Goal: Task Accomplishment & Management: Complete application form

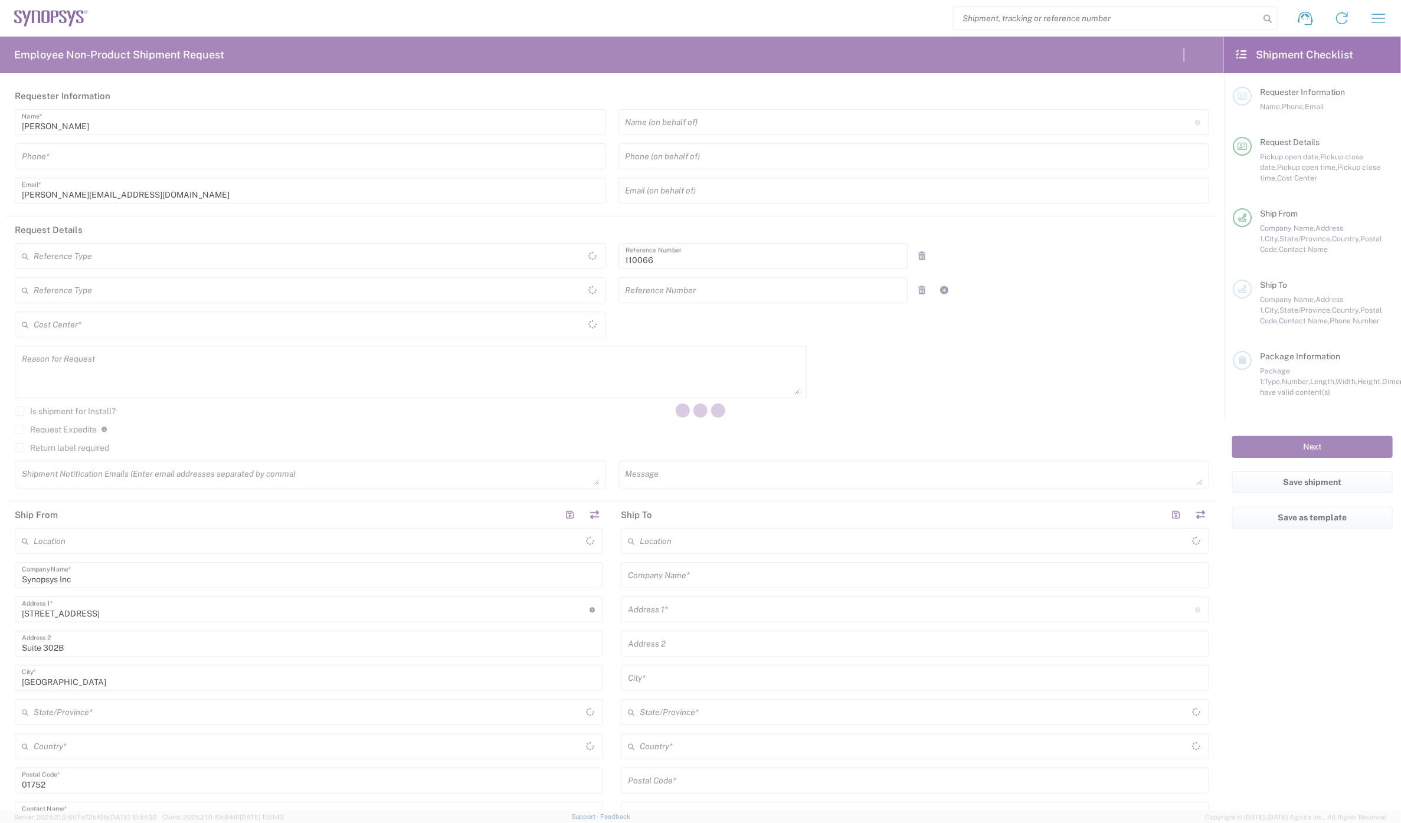
type input "Department"
type input "United States"
type input "Delivered at Place"
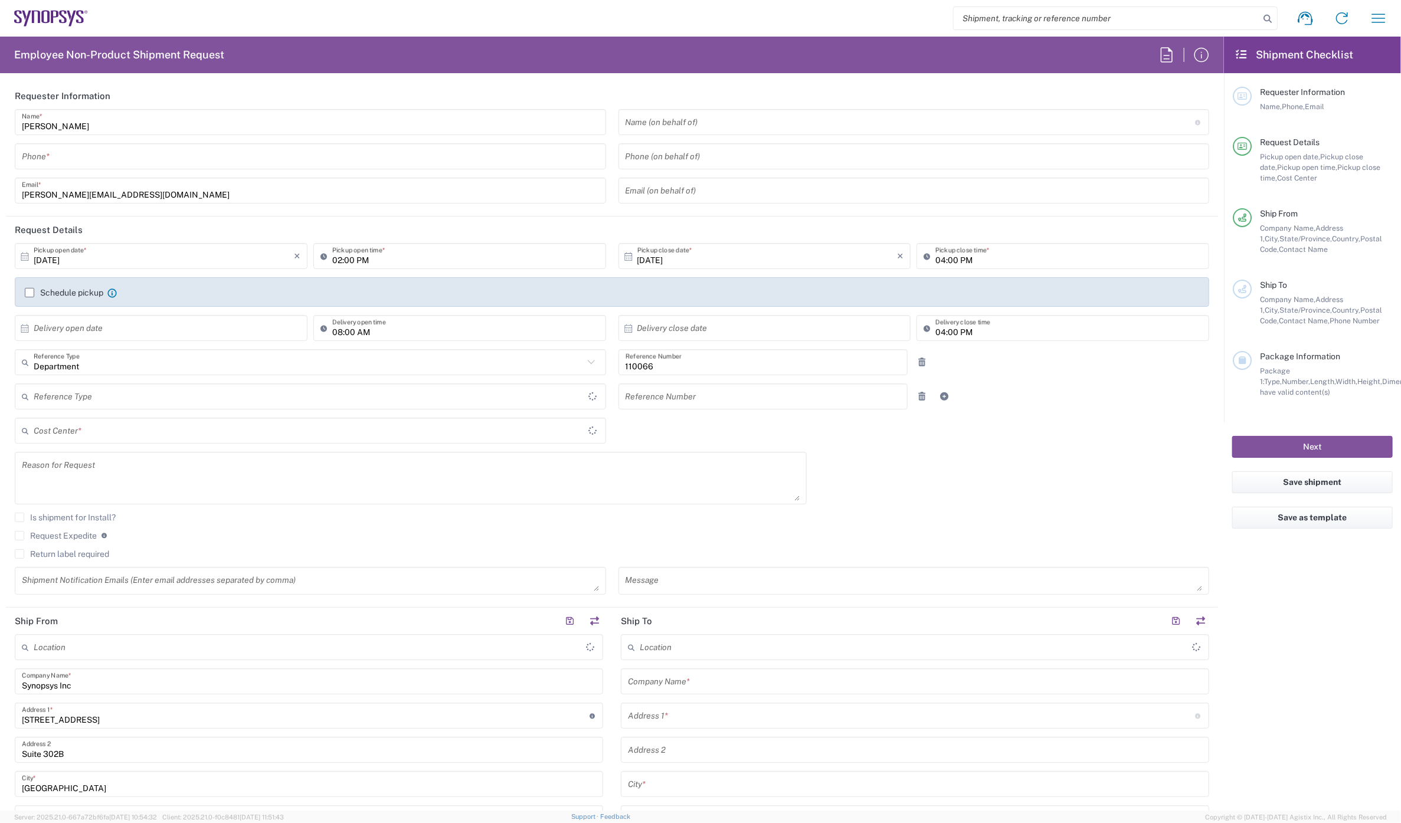
type input "US01, CIO, IT, ESS2 110066"
type input "Massachusetts"
type input "United States"
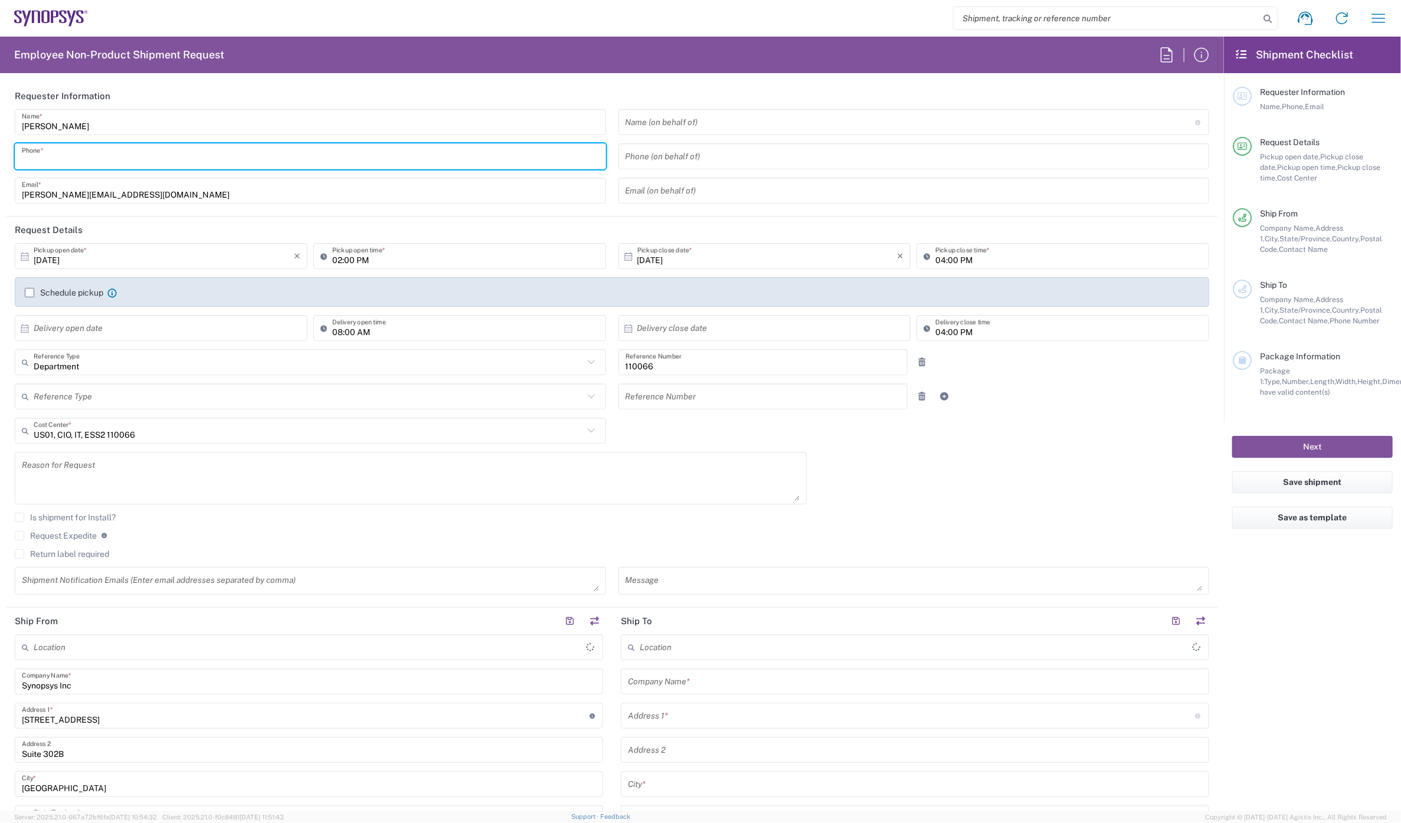
click at [90, 146] on input "tel" at bounding box center [310, 156] width 577 height 21
type input "Marlboro US04"
type input "7819643423"
click at [27, 290] on label "Schedule pickup" at bounding box center [64, 292] width 78 height 9
click at [29, 293] on input "Schedule pickup" at bounding box center [29, 293] width 0 height 0
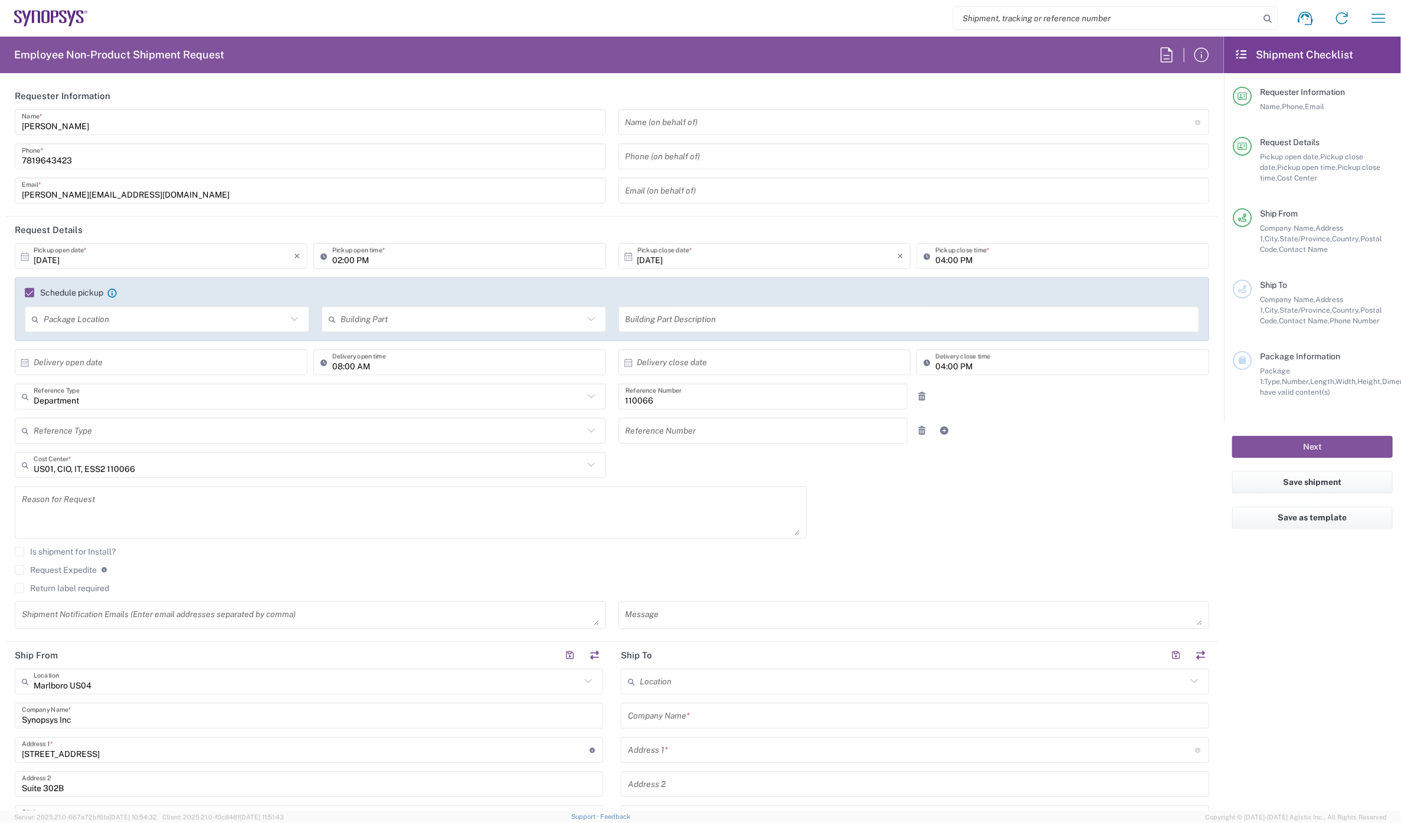
click at [328, 257] on icon at bounding box center [326, 256] width 12 height 19
click at [935, 256] on input "04:00 PM" at bounding box center [1068, 256] width 267 height 21
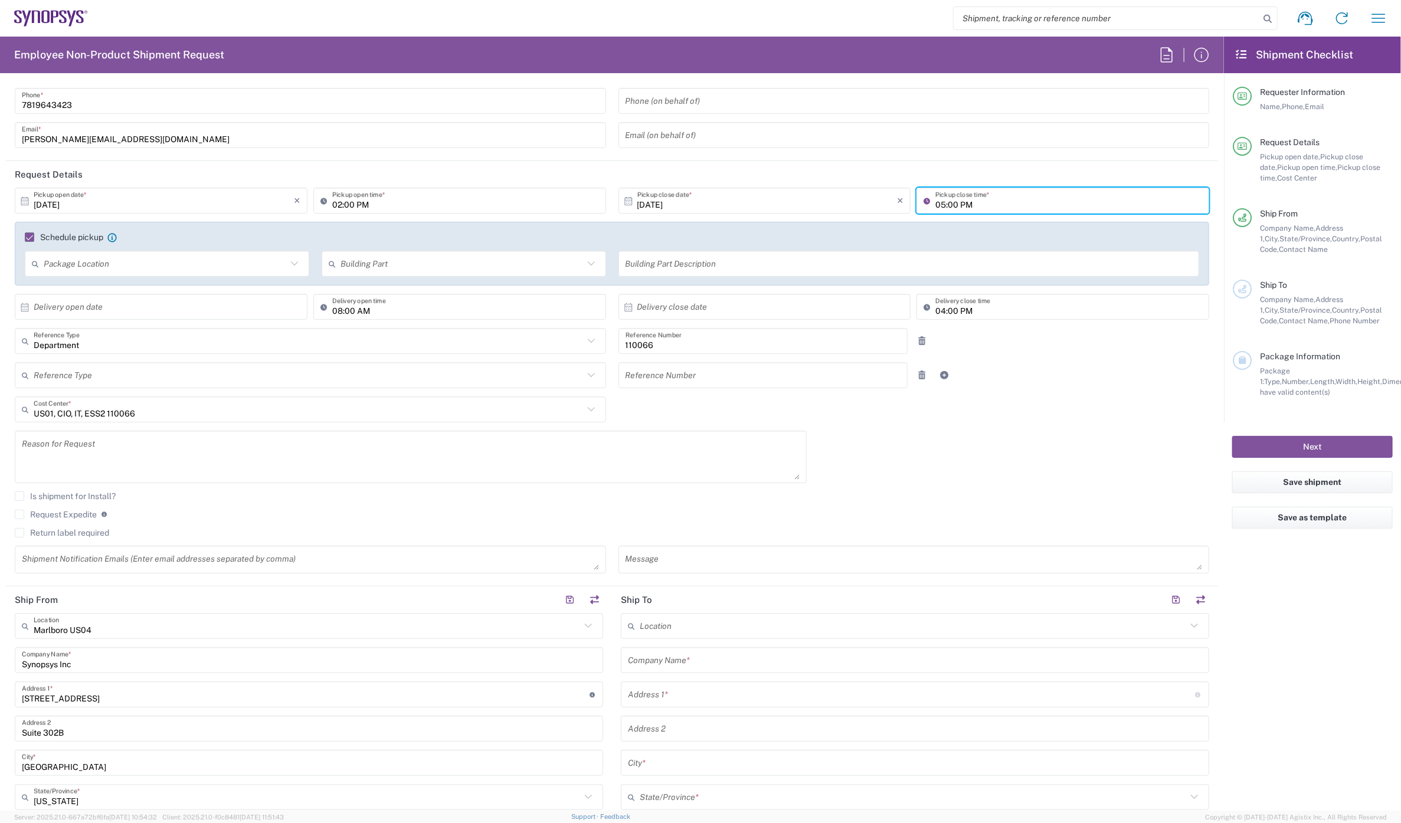
scroll to position [131, 0]
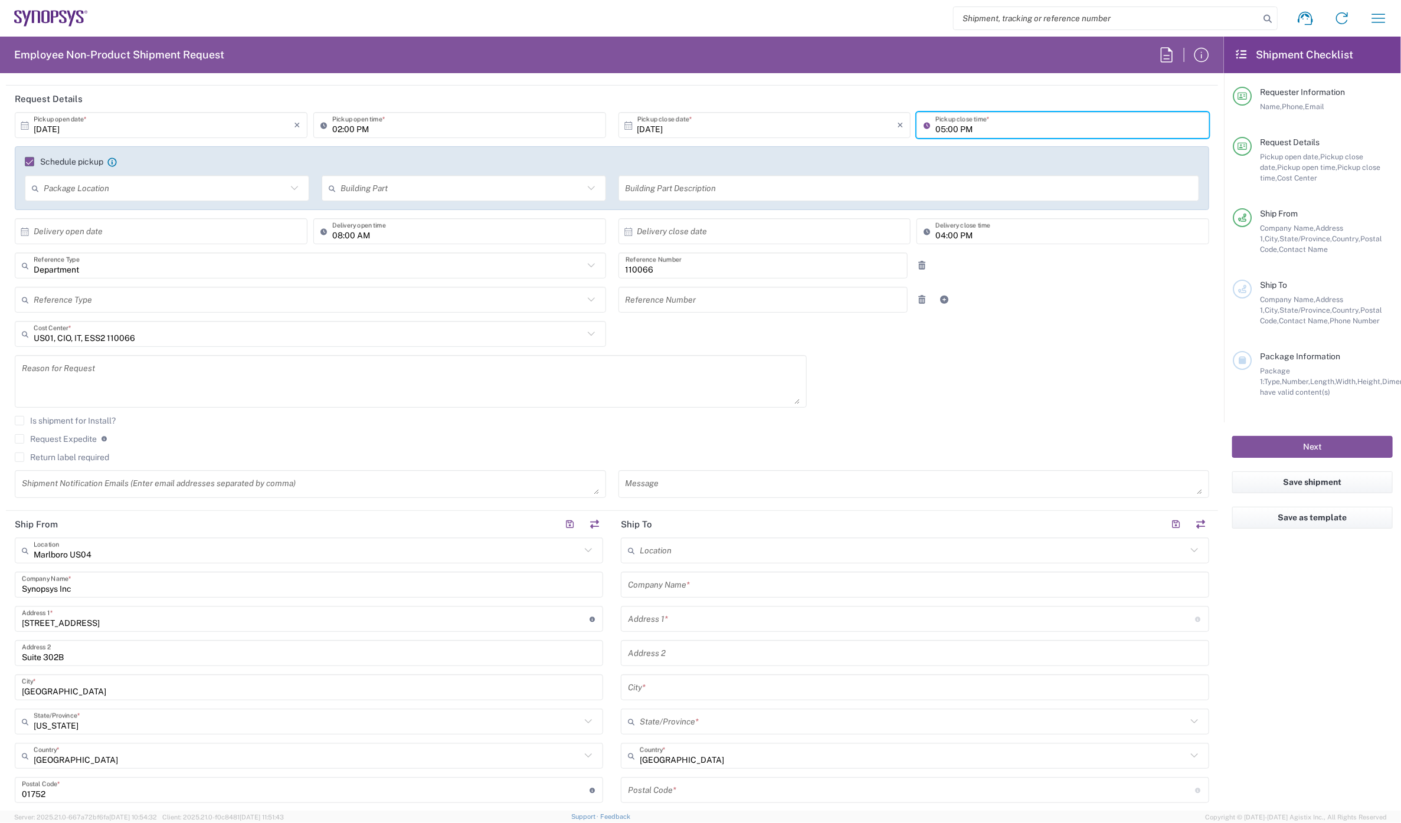
type input "05:00 PM"
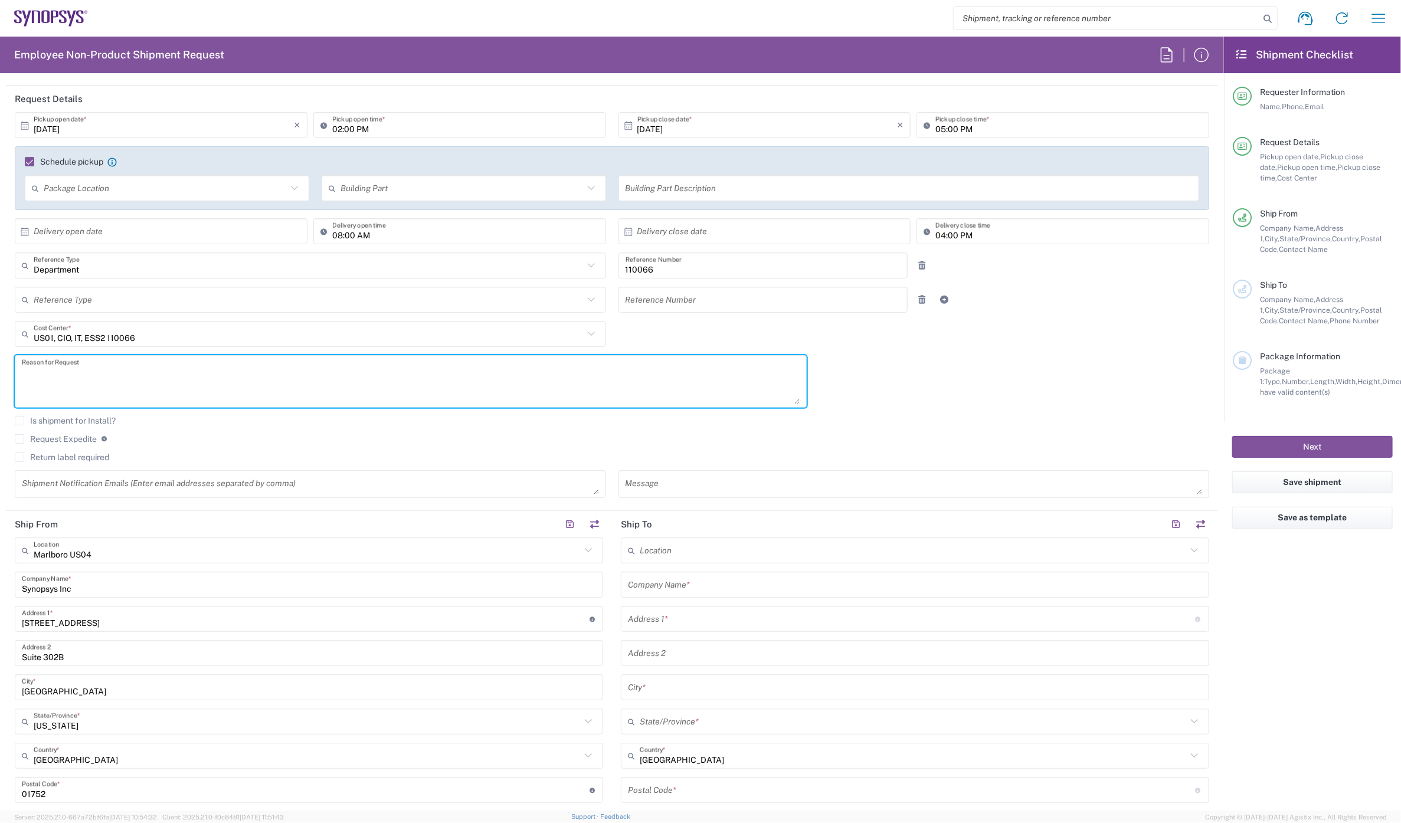
click at [158, 385] on textarea at bounding box center [411, 381] width 778 height 45
type textarea "Term'd Employee"
click at [586, 525] on button "button" at bounding box center [594, 524] width 17 height 17
type input "Marlboro US04"
type input "Synopsys Inc"
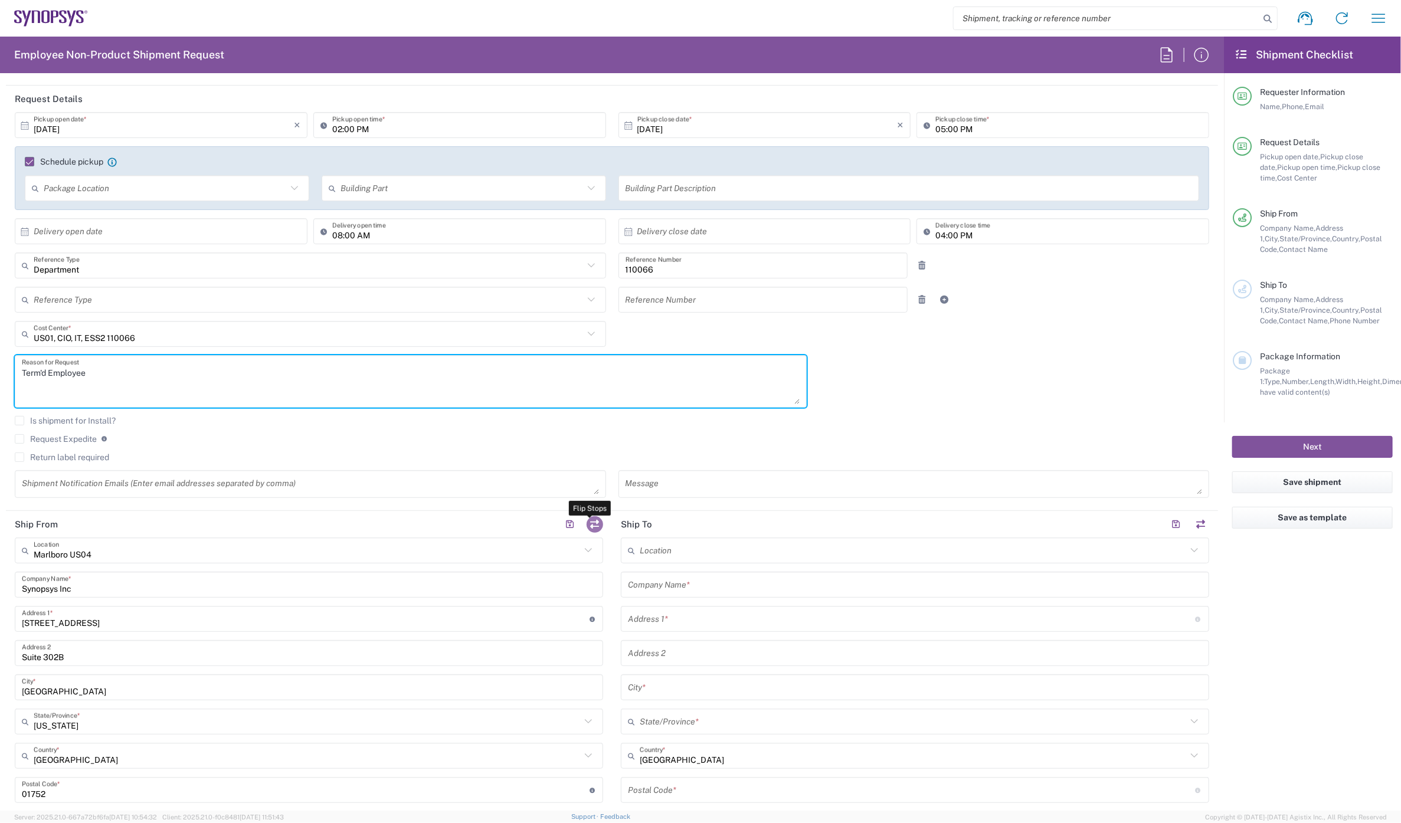
type input "11 Apex Drive"
type input "Suite 302B"
type input "Marlborough"
type input "Massachusetts"
type input "01752"
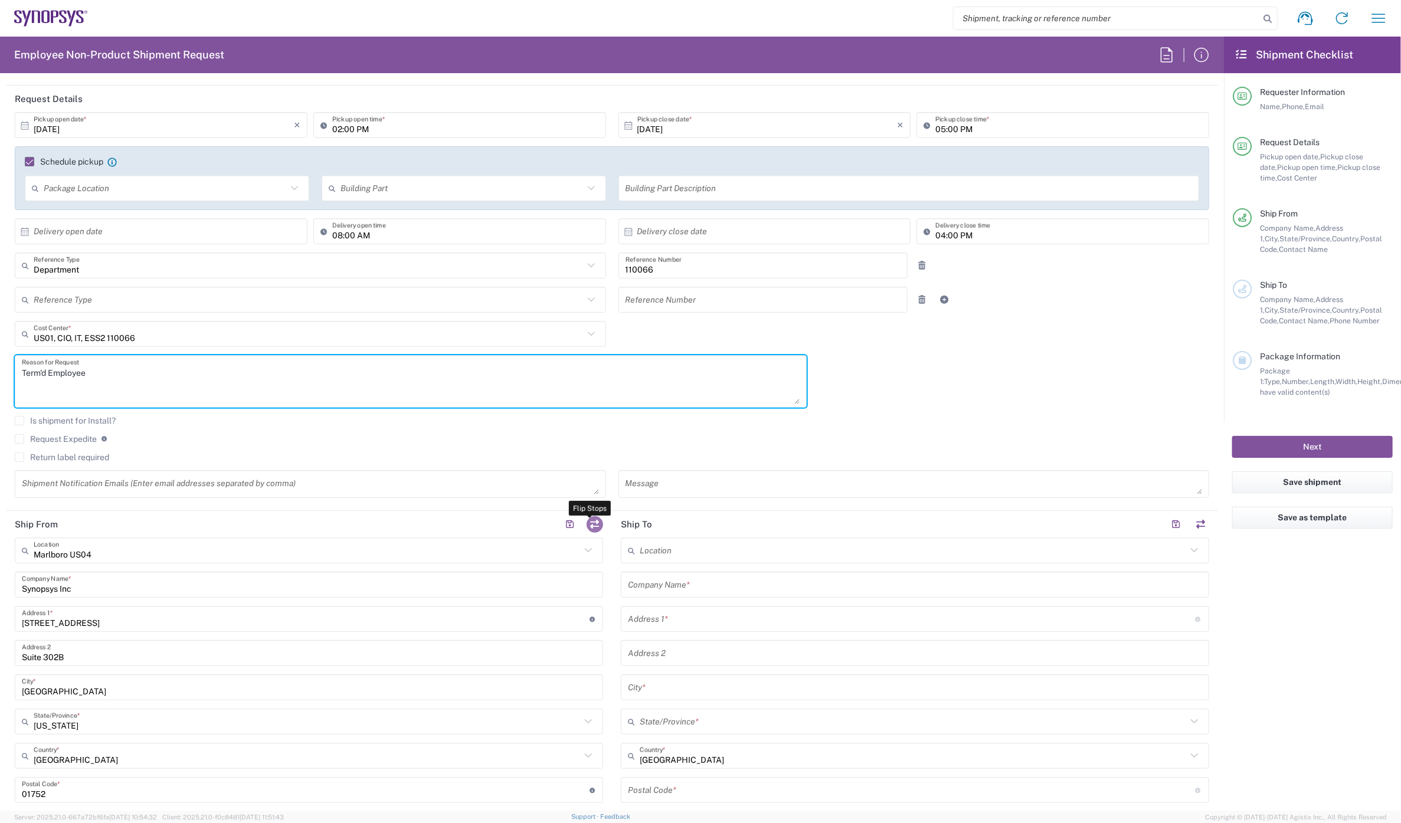
type input "Melissa Baudanza"
type input "baudanza@synopsys.com"
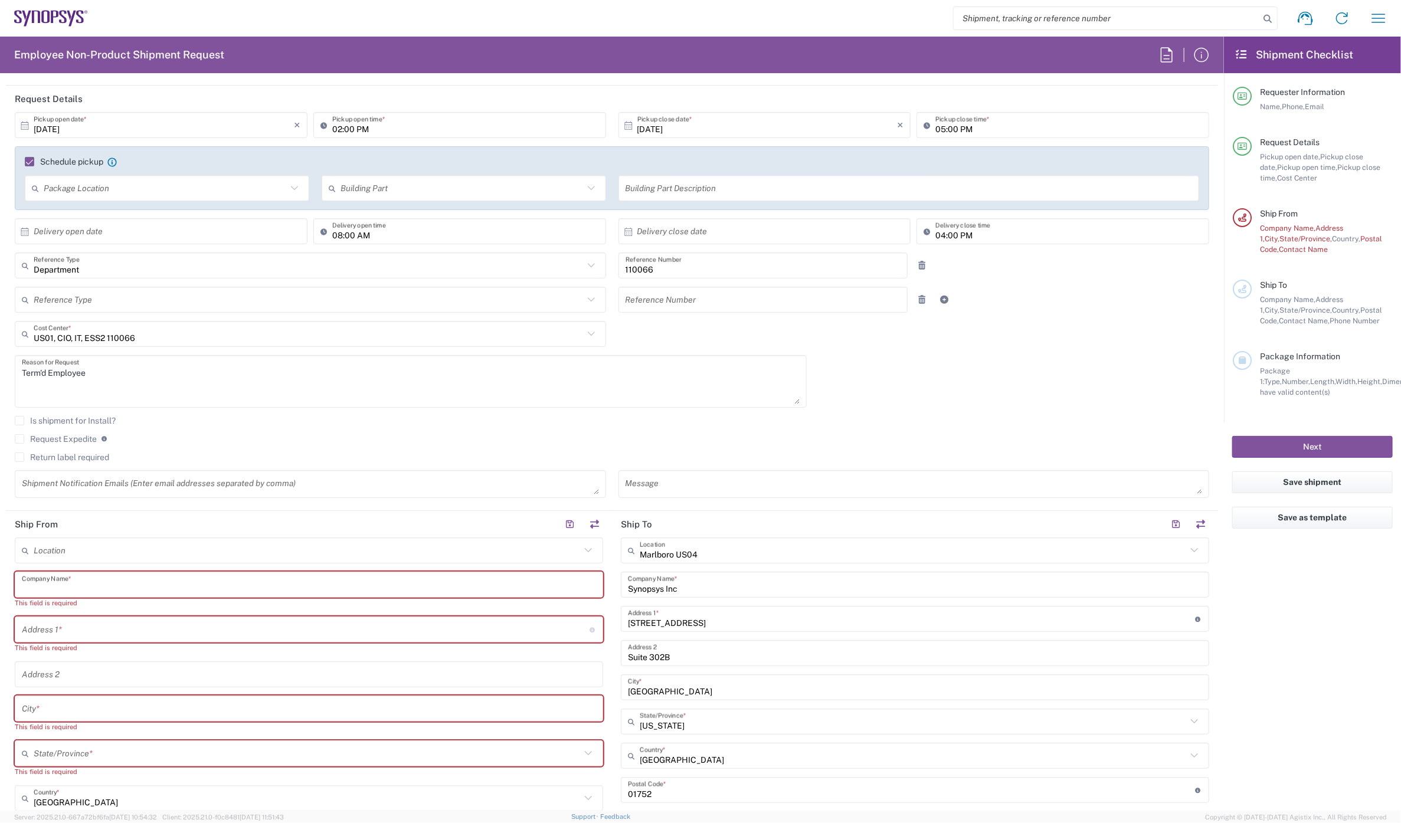
click at [57, 586] on input "text" at bounding box center [309, 585] width 574 height 21
click at [60, 549] on input "text" at bounding box center [307, 550] width 547 height 21
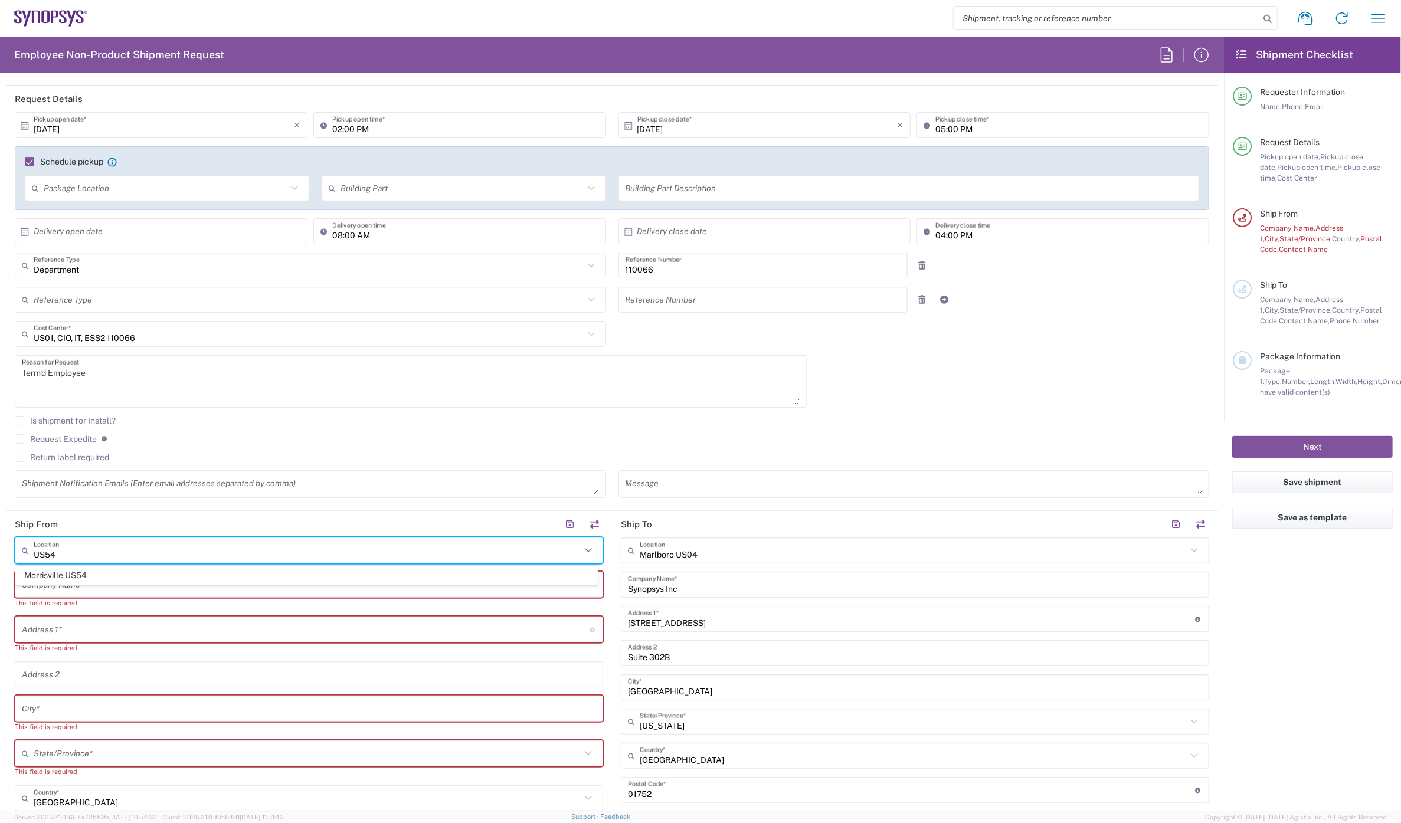
click at [65, 572] on span "Morrisville US54" at bounding box center [306, 575] width 581 height 18
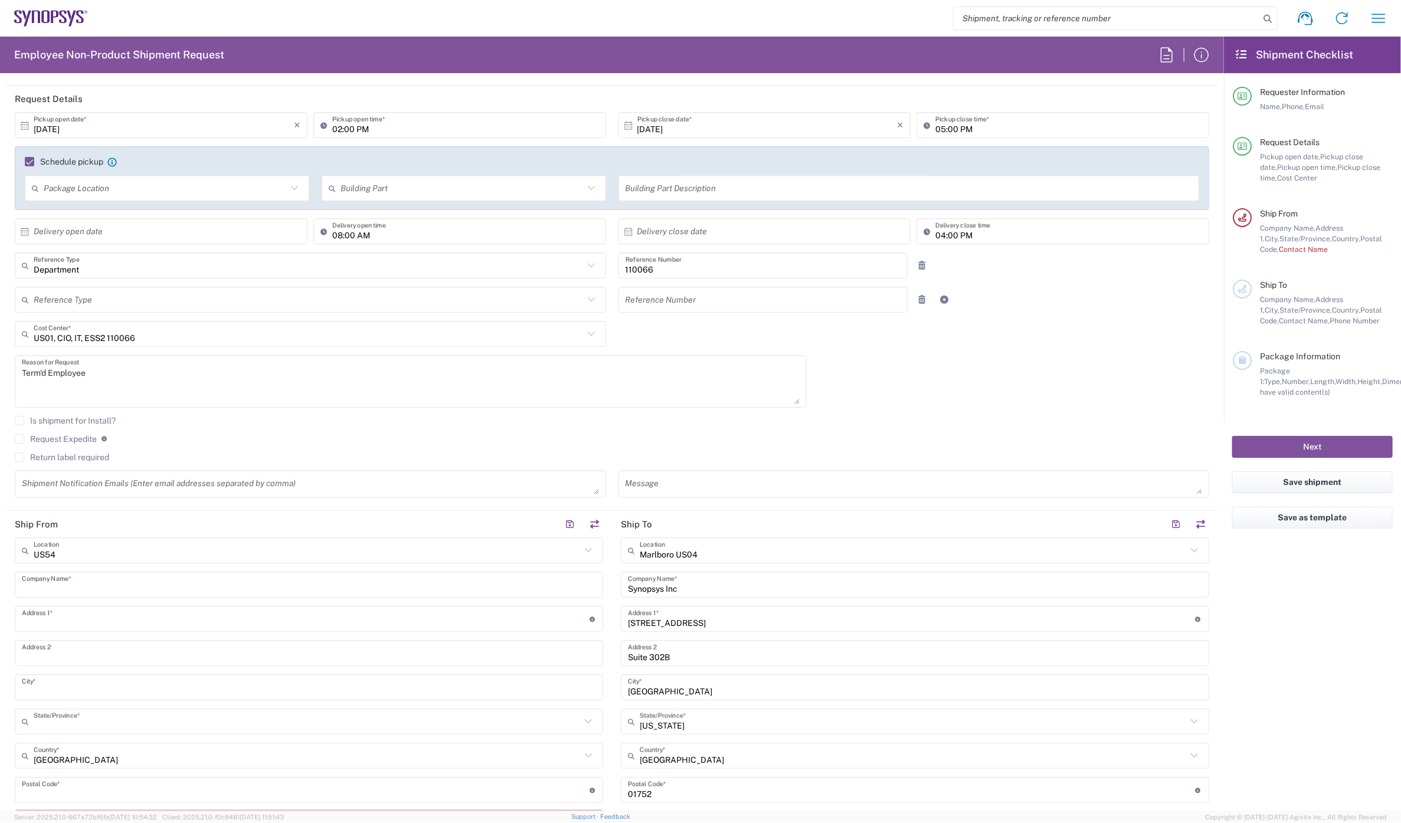
type input "Morrisville US54"
type input "Synopsys Inc"
type input "710 Slater Rd"
type input "Suite 300"
type input "Morrisville"
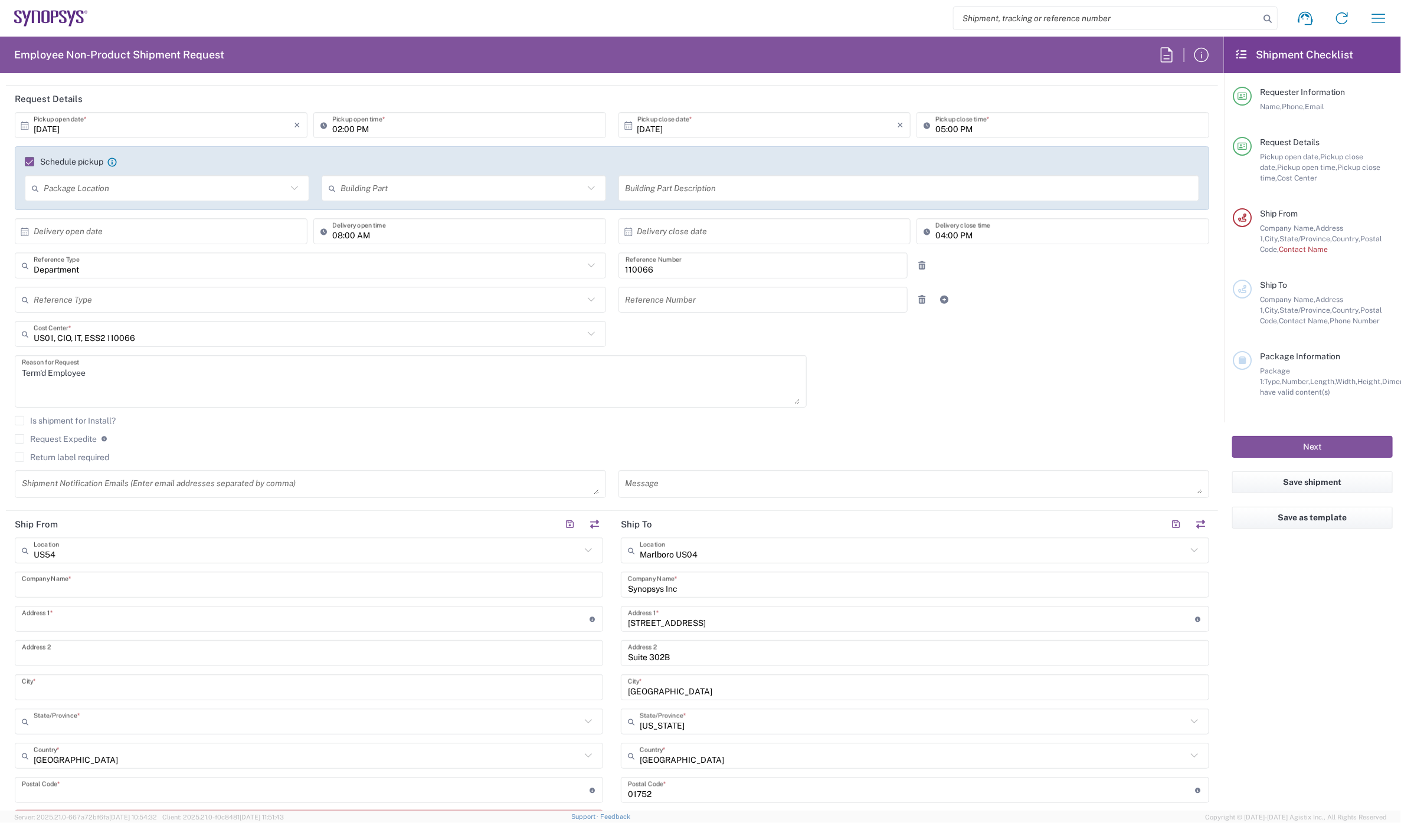
type input "North Carolina"
type input "27560"
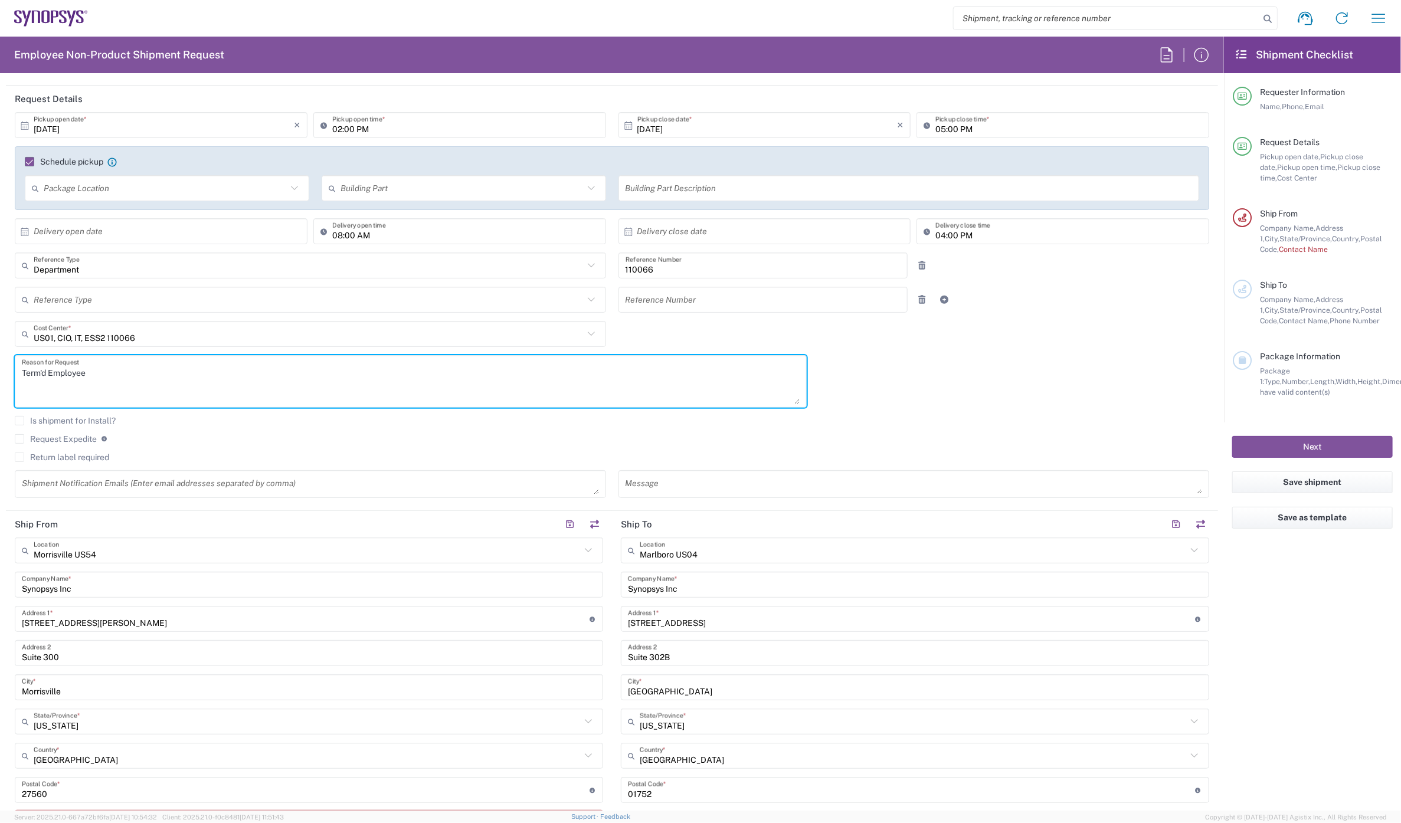
drag, startPoint x: 212, startPoint y: 371, endPoint x: -4, endPoint y: 371, distance: 216.5
click at [0, 371] on html "Shipment request Shipment tracking Employee non-product shipment request My shi…" at bounding box center [700, 411] width 1401 height 823
paste textarea "RITM0382093 - Aravind Mani"
click at [51, 371] on textarea "RITM0382093 - Aravind Mani" at bounding box center [411, 381] width 778 height 45
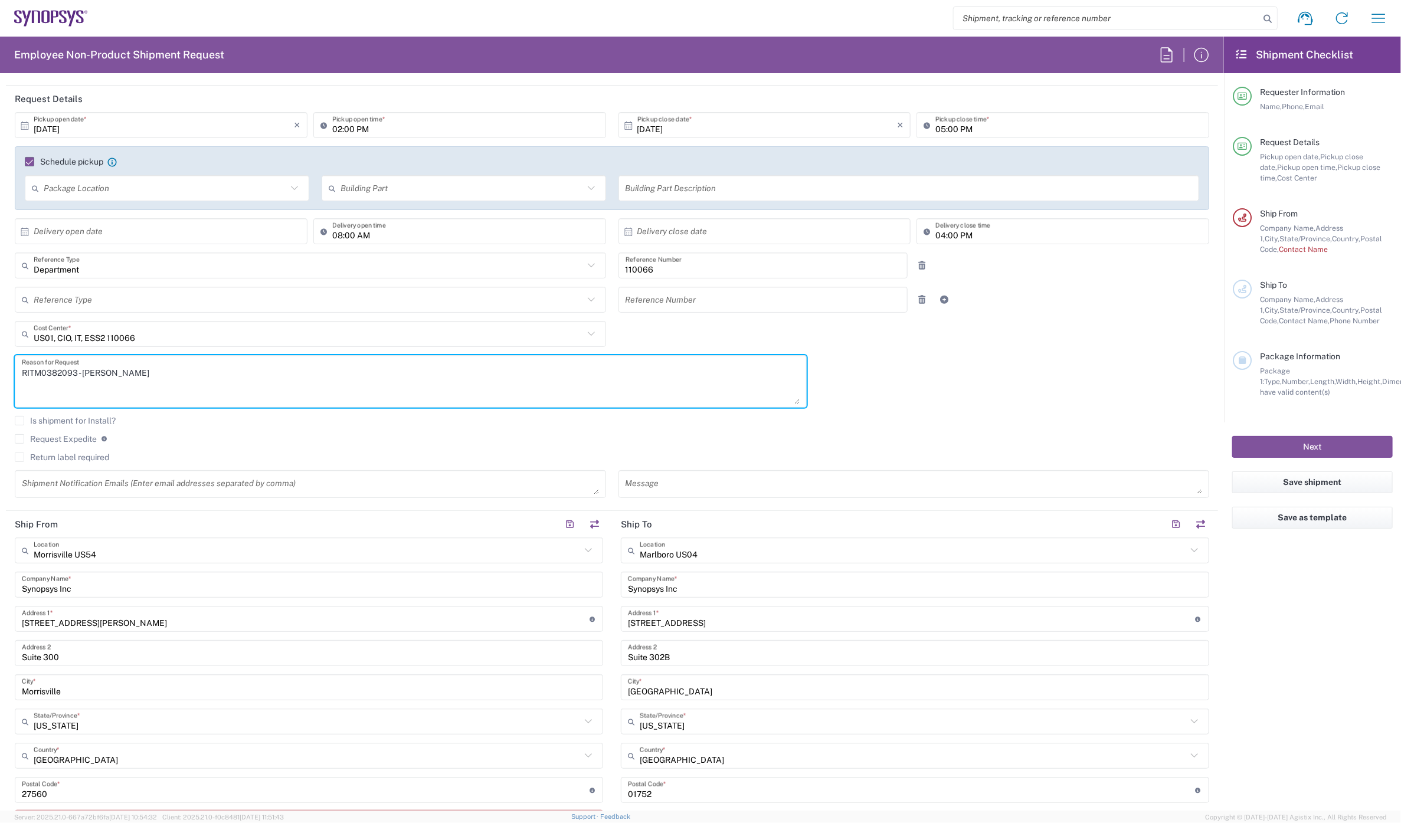
type textarea "RITM0382093 - Aravind Mani"
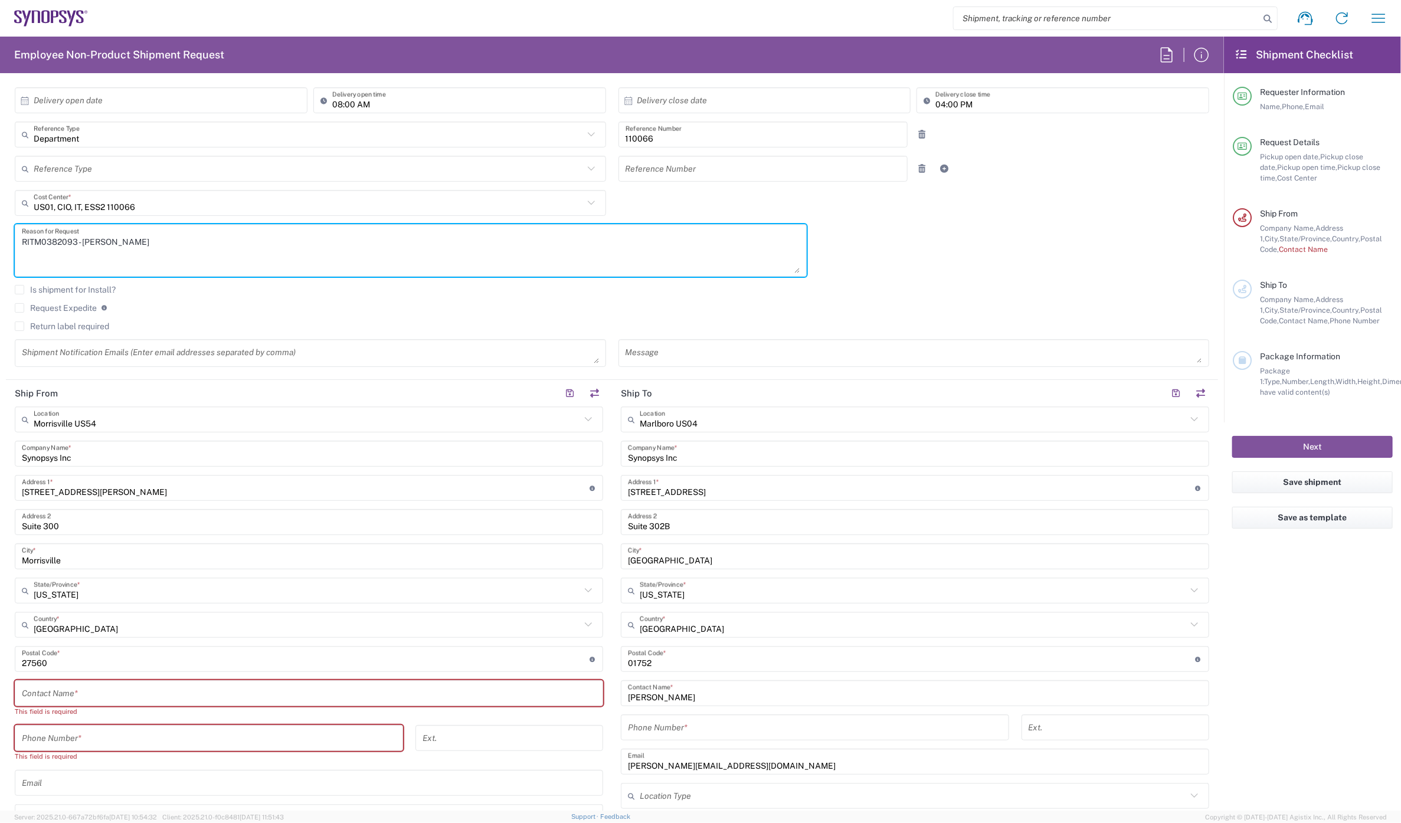
scroll to position [327, 0]
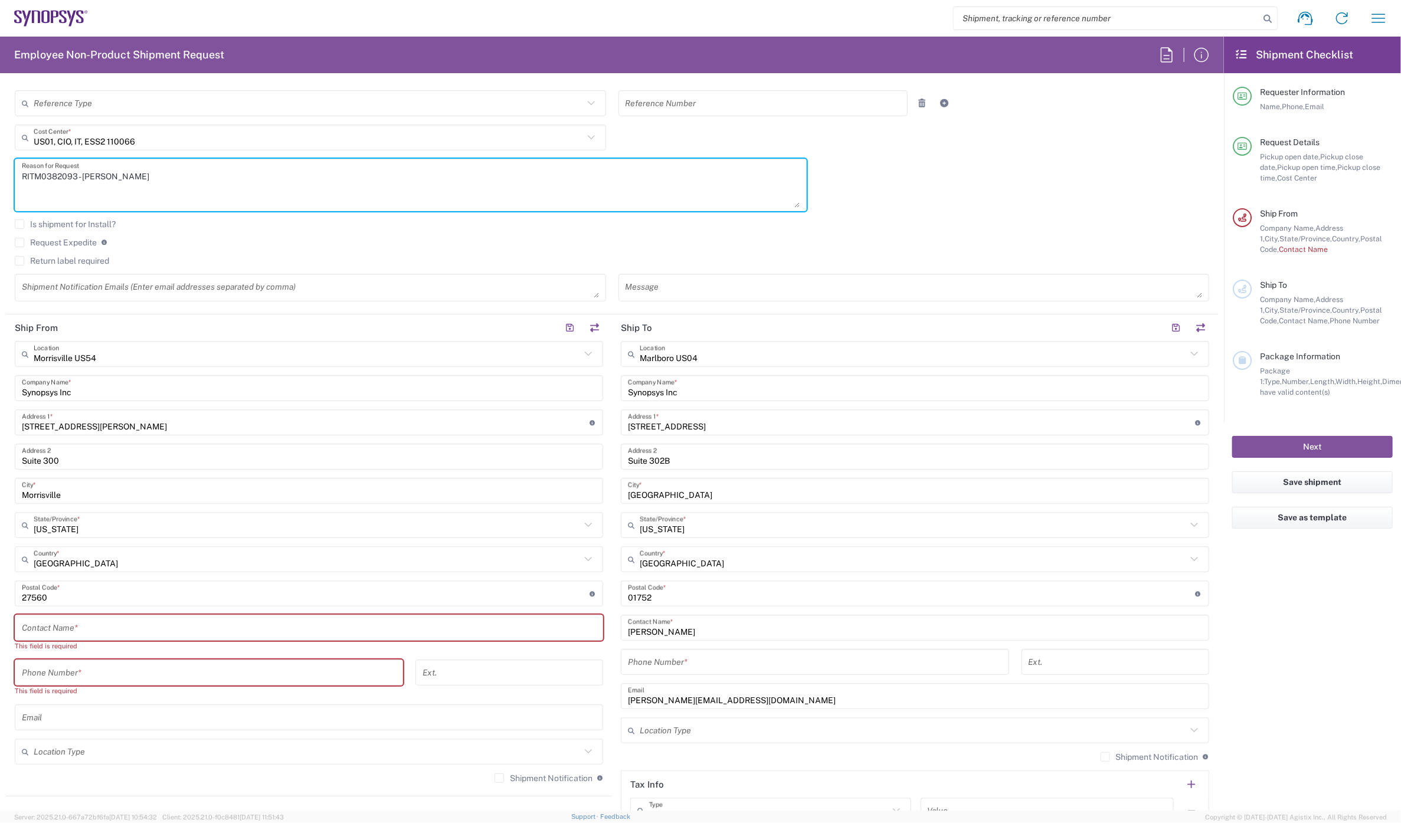
click at [95, 630] on input "text" at bounding box center [309, 628] width 574 height 21
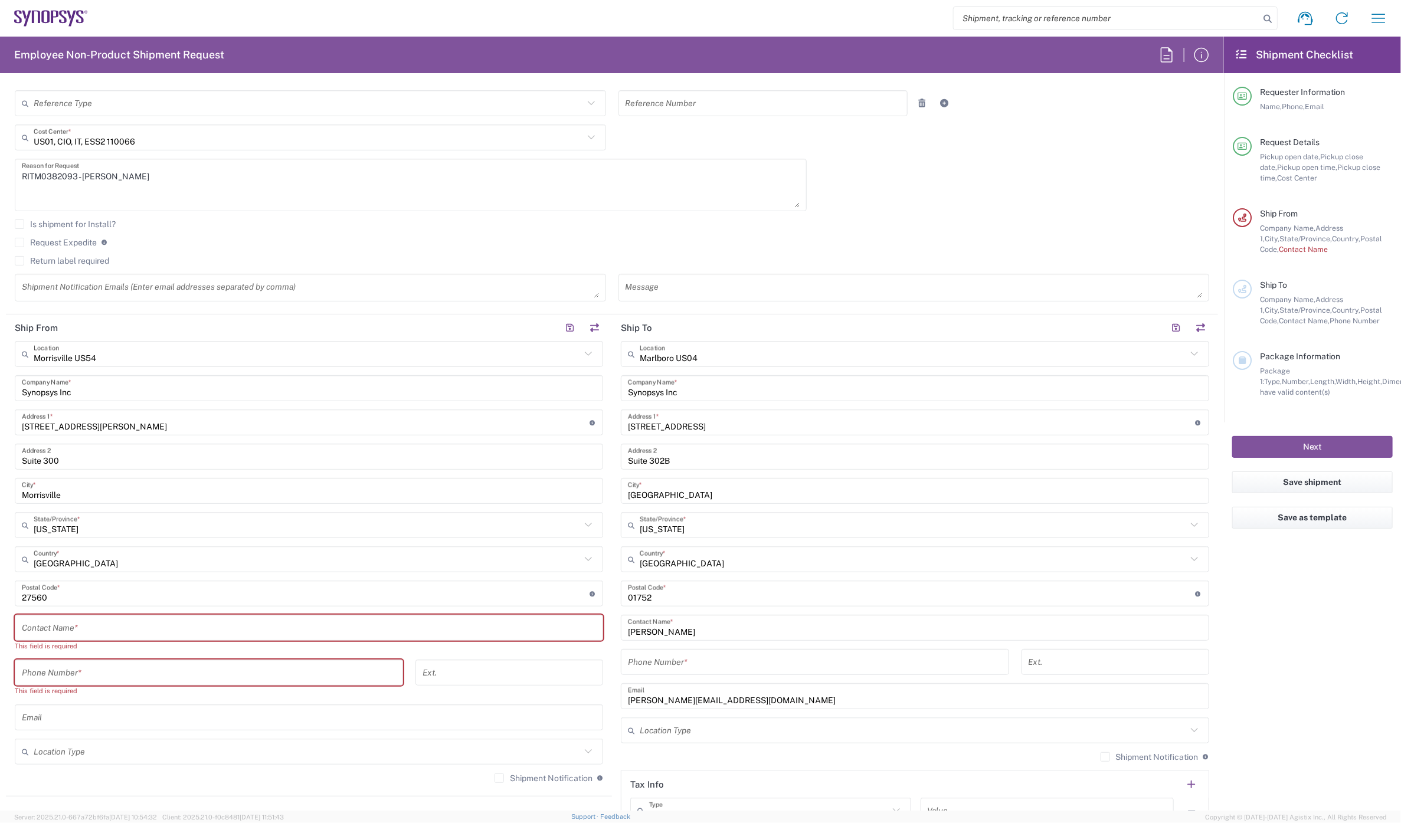
click at [109, 633] on input "text" at bounding box center [309, 628] width 574 height 21
paste input "JoAnna Marchese"
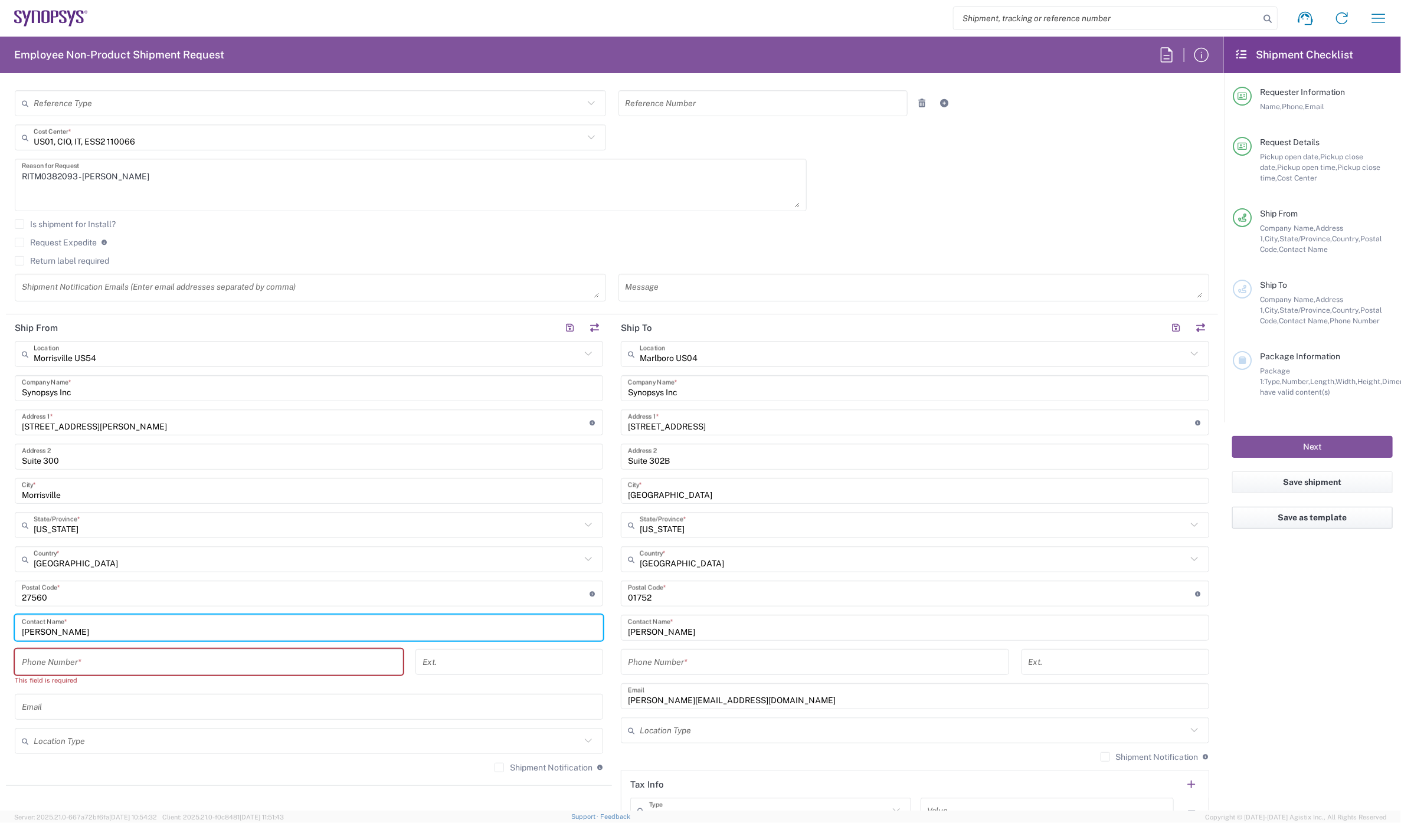
type input "JoAnna Marchese"
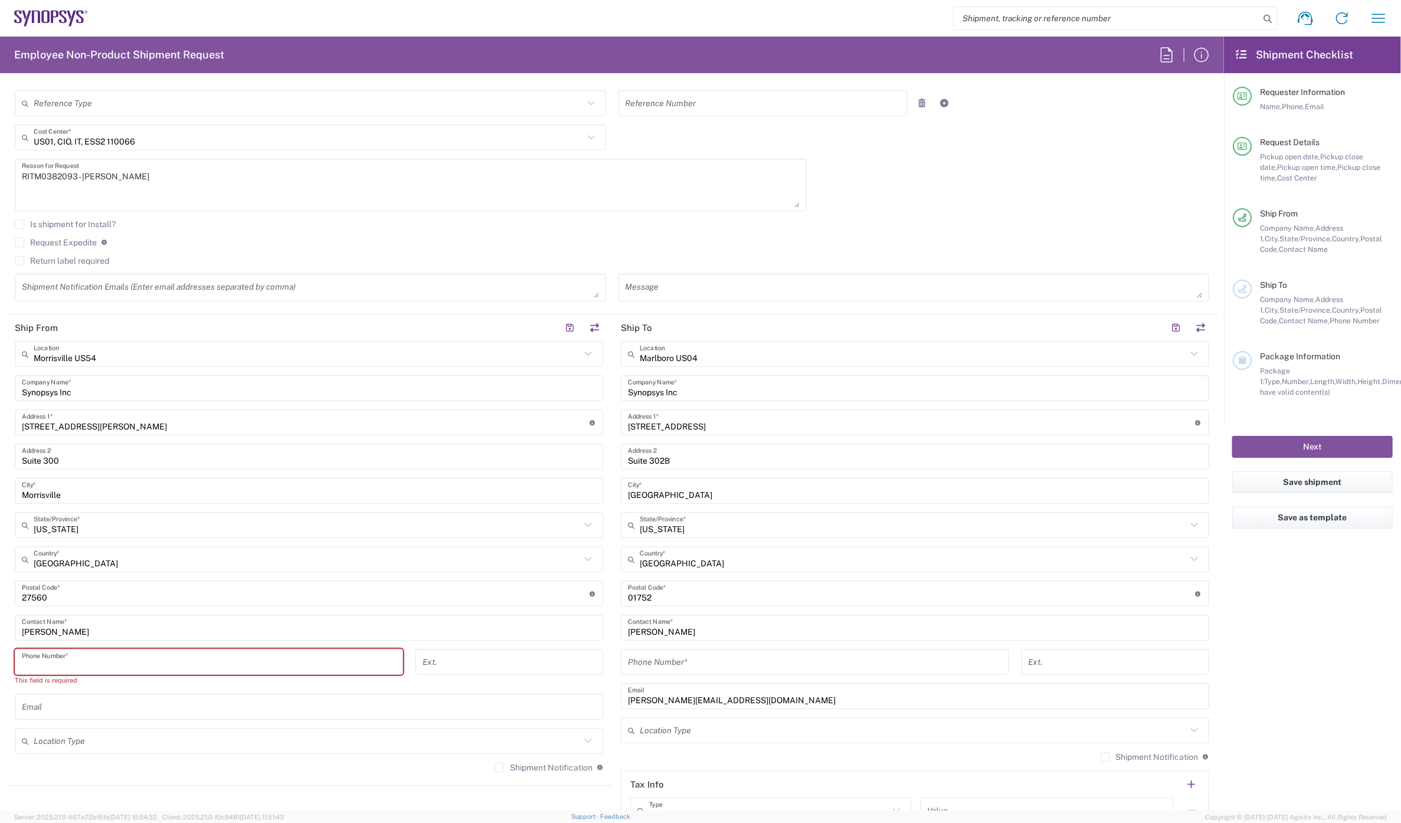
click at [64, 658] on input "tel" at bounding box center [209, 662] width 374 height 21
paste input "+1.919.685.0077"
click at [65, 661] on input "+1.919.685.0077" at bounding box center [209, 662] width 374 height 21
click at [49, 664] on input "+1.919.6850077" at bounding box center [209, 662] width 374 height 21
click at [33, 663] on input "+1.9196850077" at bounding box center [209, 662] width 374 height 21
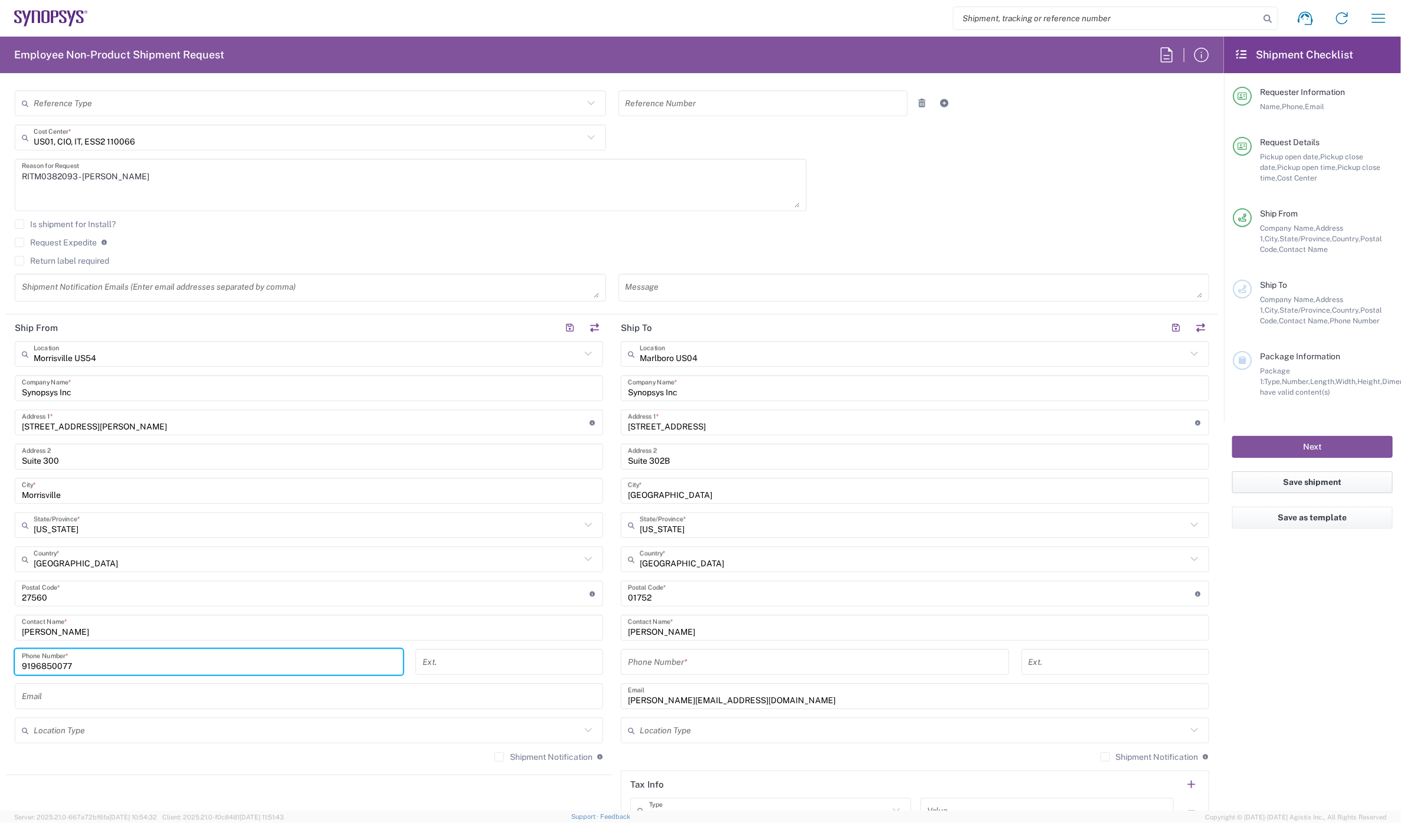
type input "9196850077"
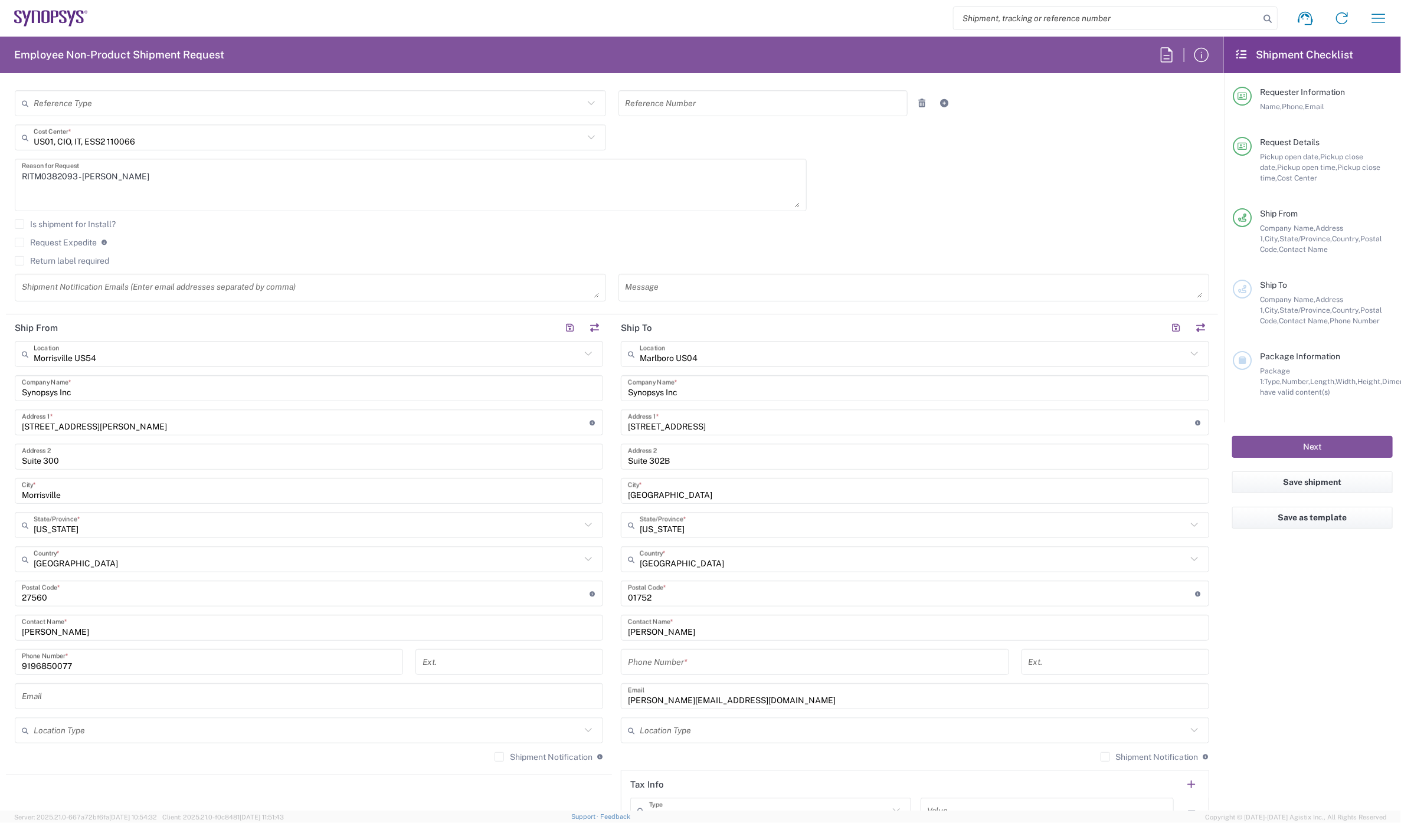
click at [57, 699] on input "text" at bounding box center [309, 696] width 574 height 21
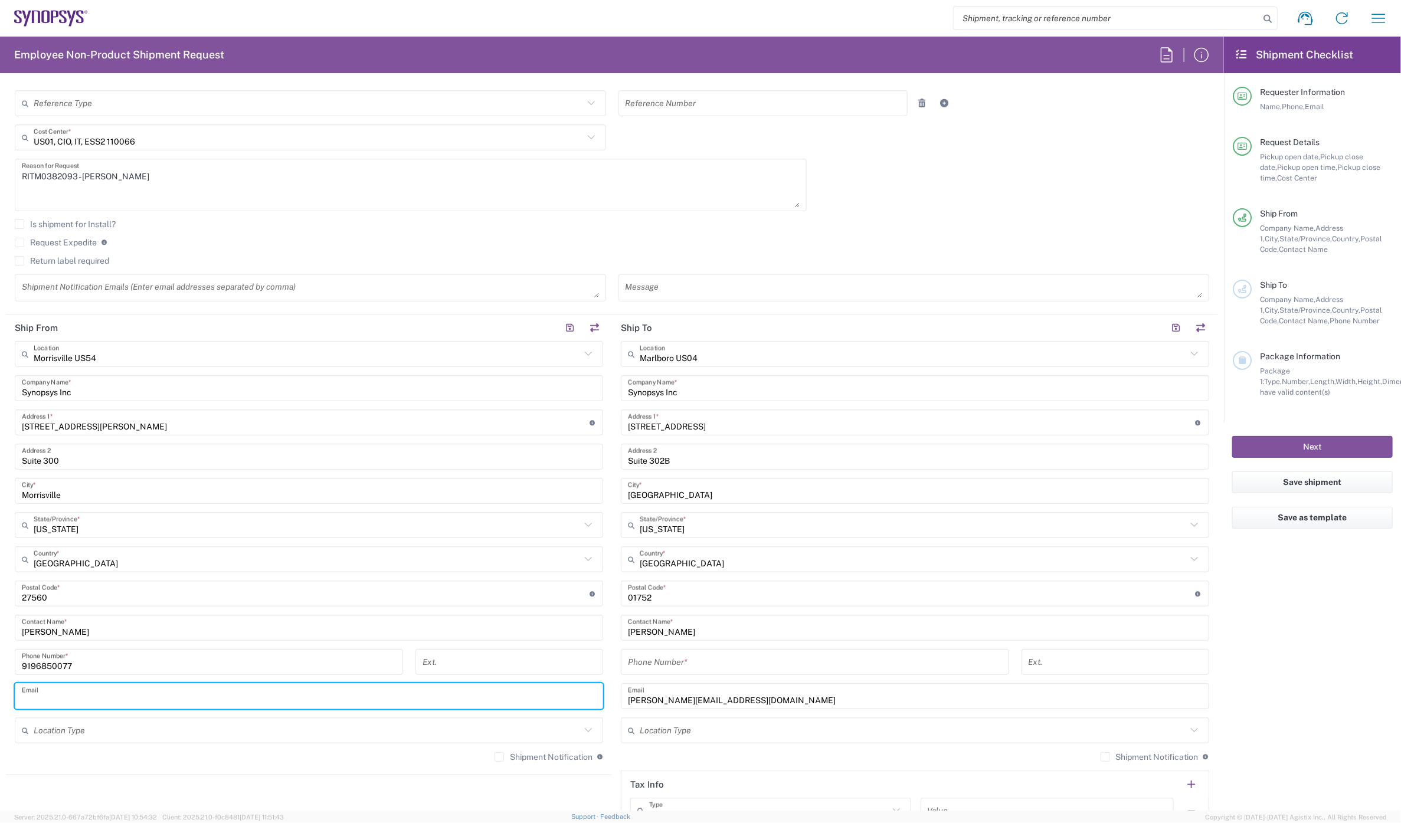
paste input "joannam@synopsys.com"
type input "joannam@synopsys.com"
click at [494, 752] on div "Shipment Notification If checked, a shipment notification email will be sent to…" at bounding box center [548, 757] width 109 height 11
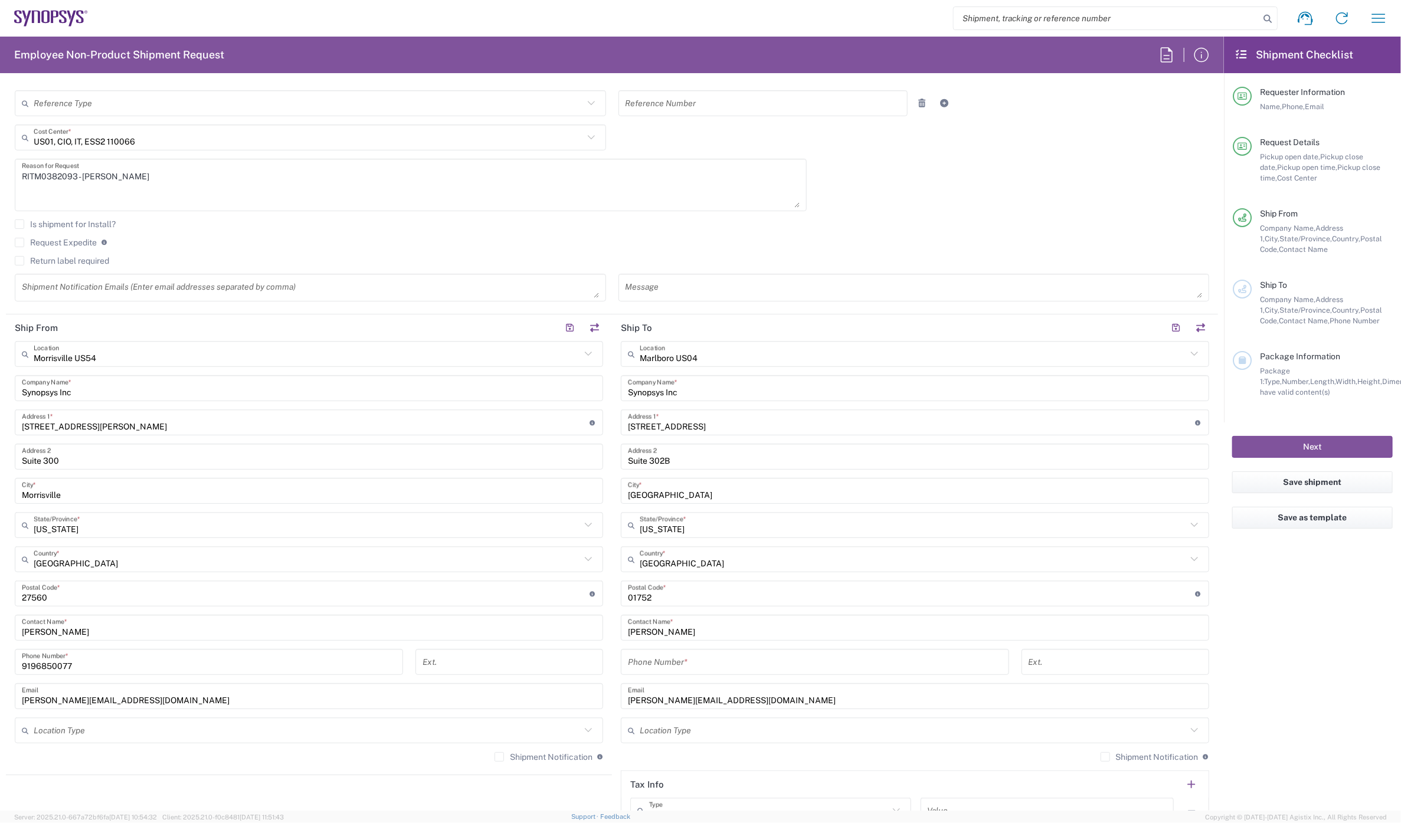
click at [494, 756] on label "Shipment Notification" at bounding box center [543, 756] width 98 height 9
click at [499, 757] on input "Shipment Notification" at bounding box center [499, 757] width 0 height 0
drag, startPoint x: 1095, startPoint y: 754, endPoint x: 1001, endPoint y: 745, distance: 94.9
click at [1100, 754] on label "Shipment Notification" at bounding box center [1149, 756] width 98 height 9
click at [1105, 757] on input "Shipment Notification" at bounding box center [1105, 757] width 0 height 0
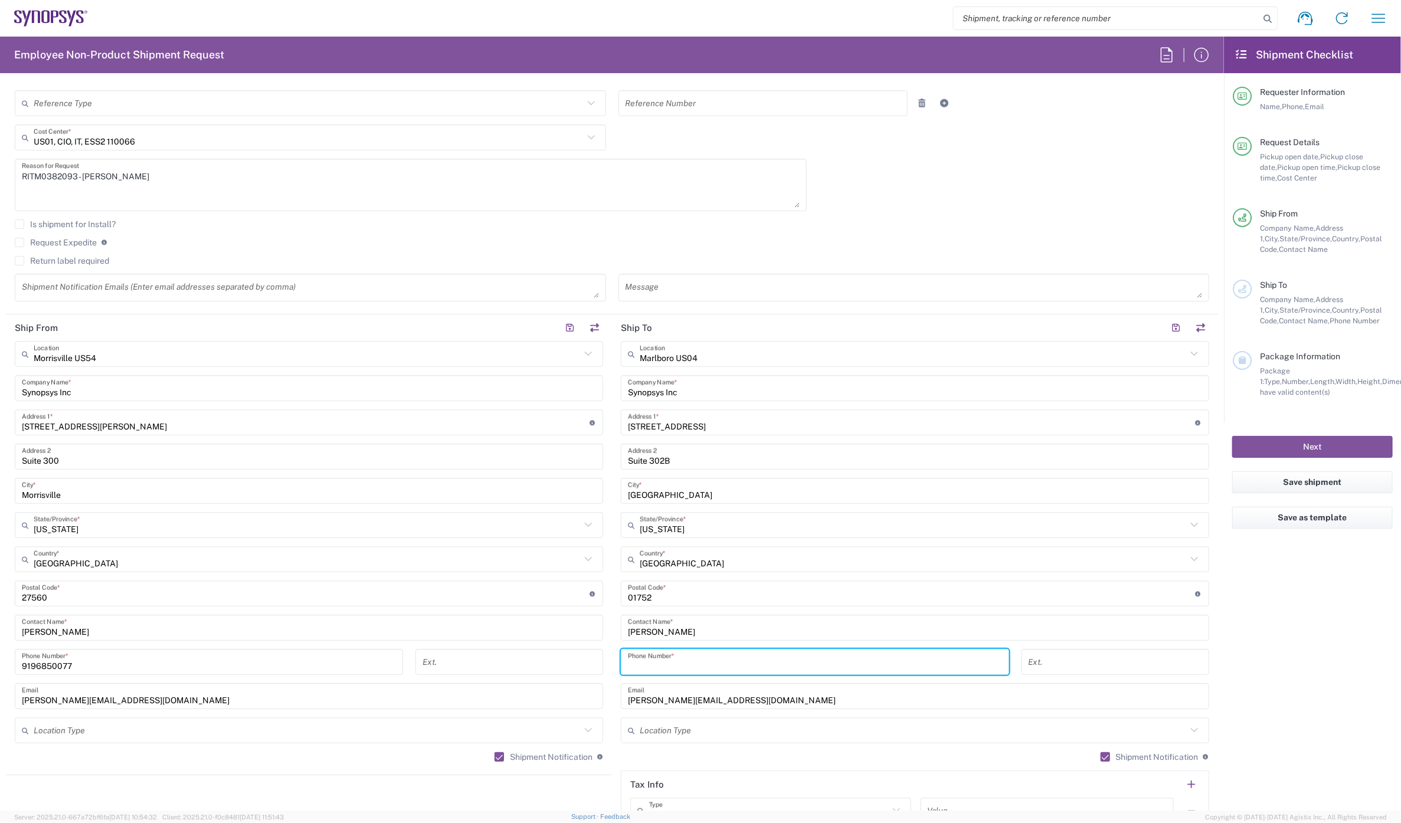
click at [726, 666] on input "tel" at bounding box center [815, 662] width 374 height 21
type input "7819643423"
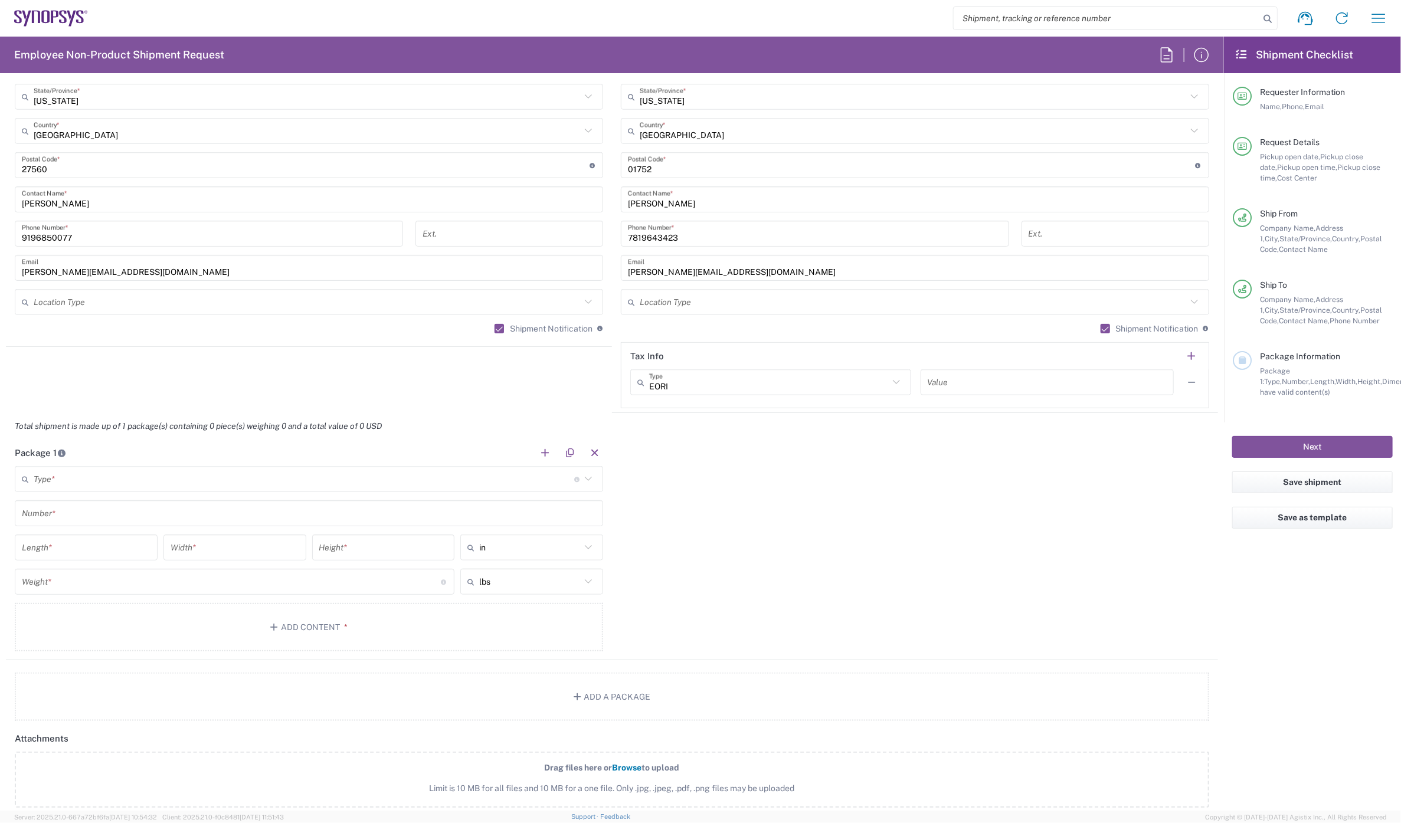
scroll to position [786, 0]
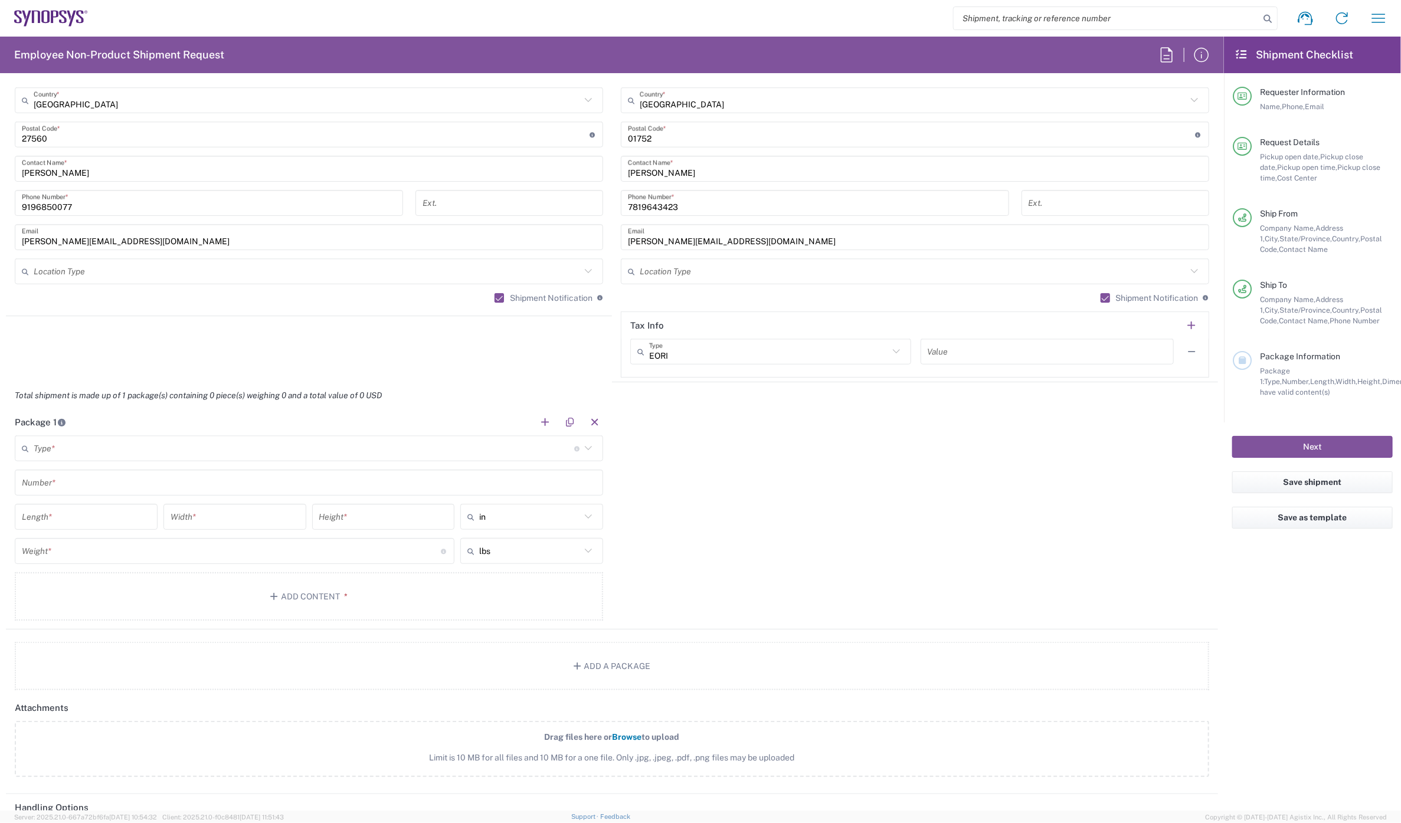
click at [112, 451] on input "text" at bounding box center [304, 448] width 540 height 21
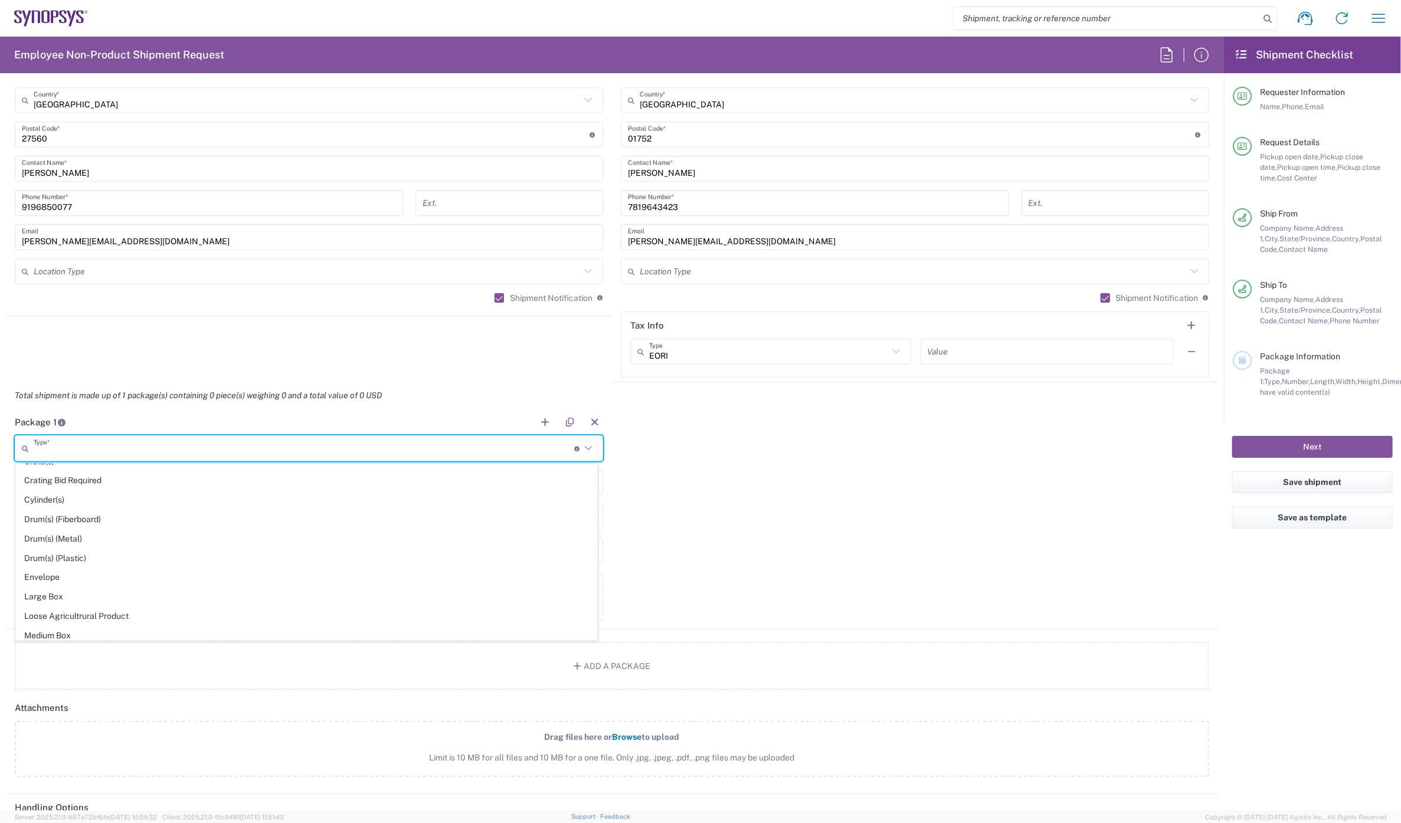
scroll to position [262, 0]
click at [55, 577] on span "Large Box" at bounding box center [306, 579] width 581 height 18
type input "Large Box"
type input "17.5"
type input "12.5"
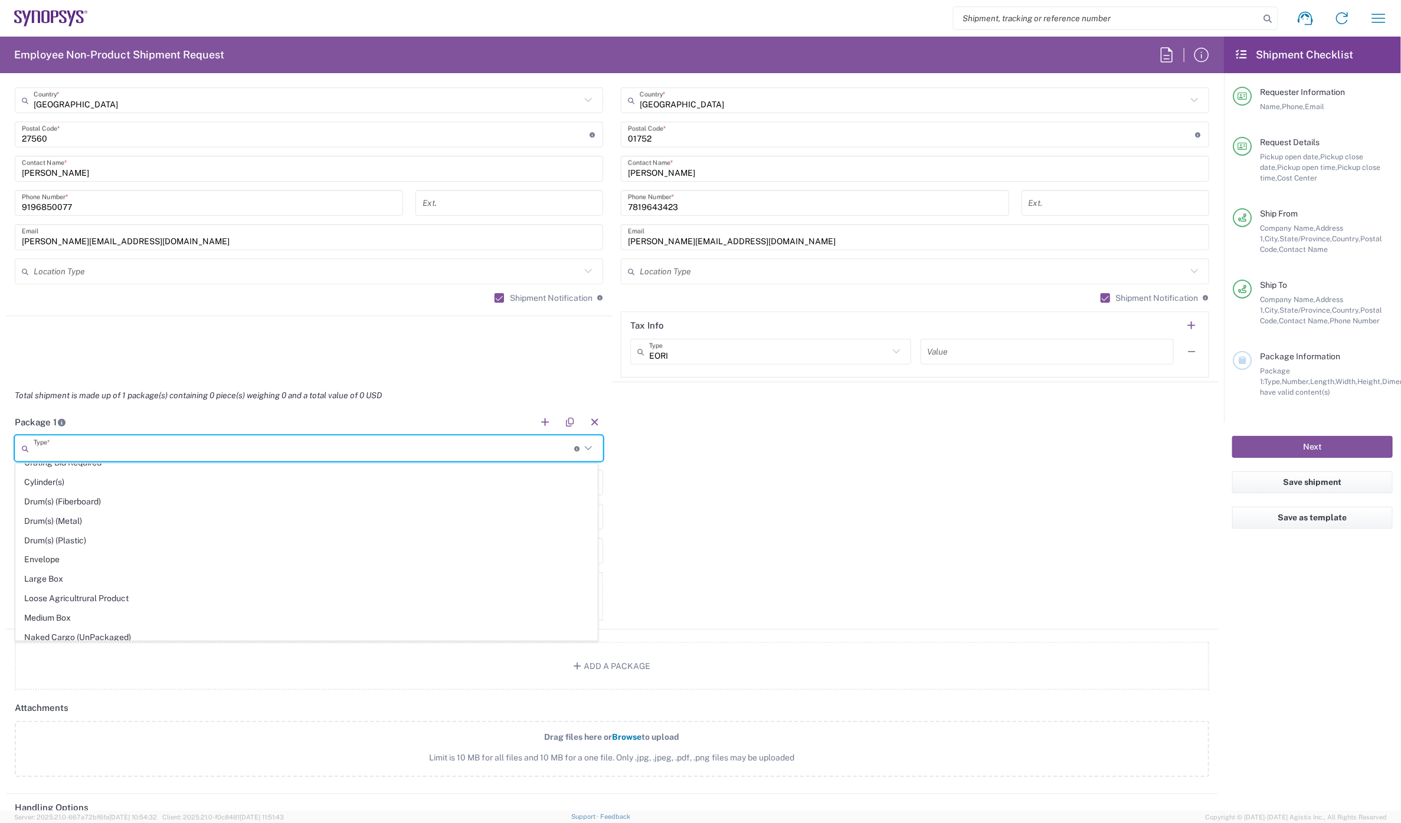
type input "3"
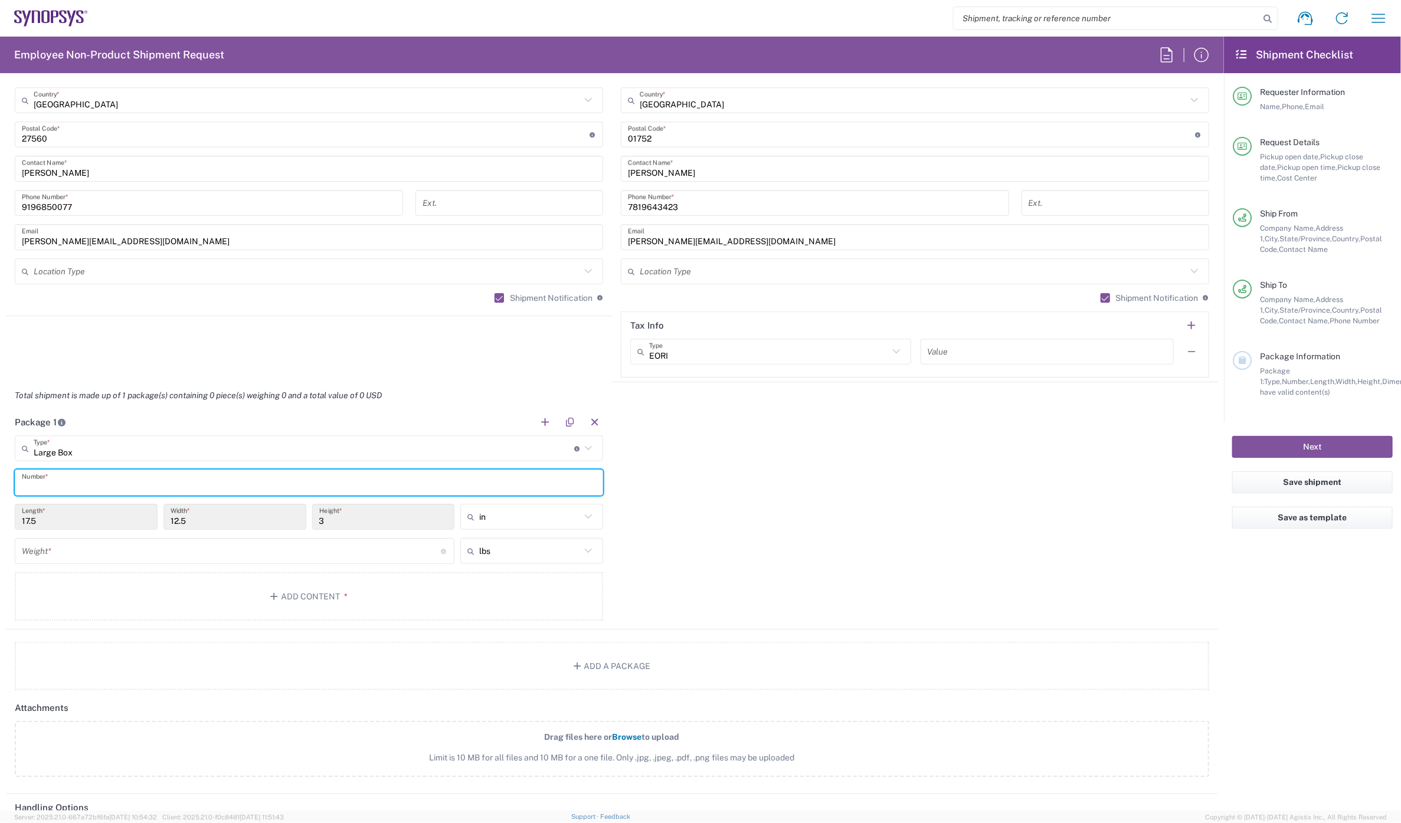
click at [54, 480] on input "text" at bounding box center [309, 483] width 574 height 21
type input "1"
click at [71, 550] on input "number" at bounding box center [231, 551] width 419 height 21
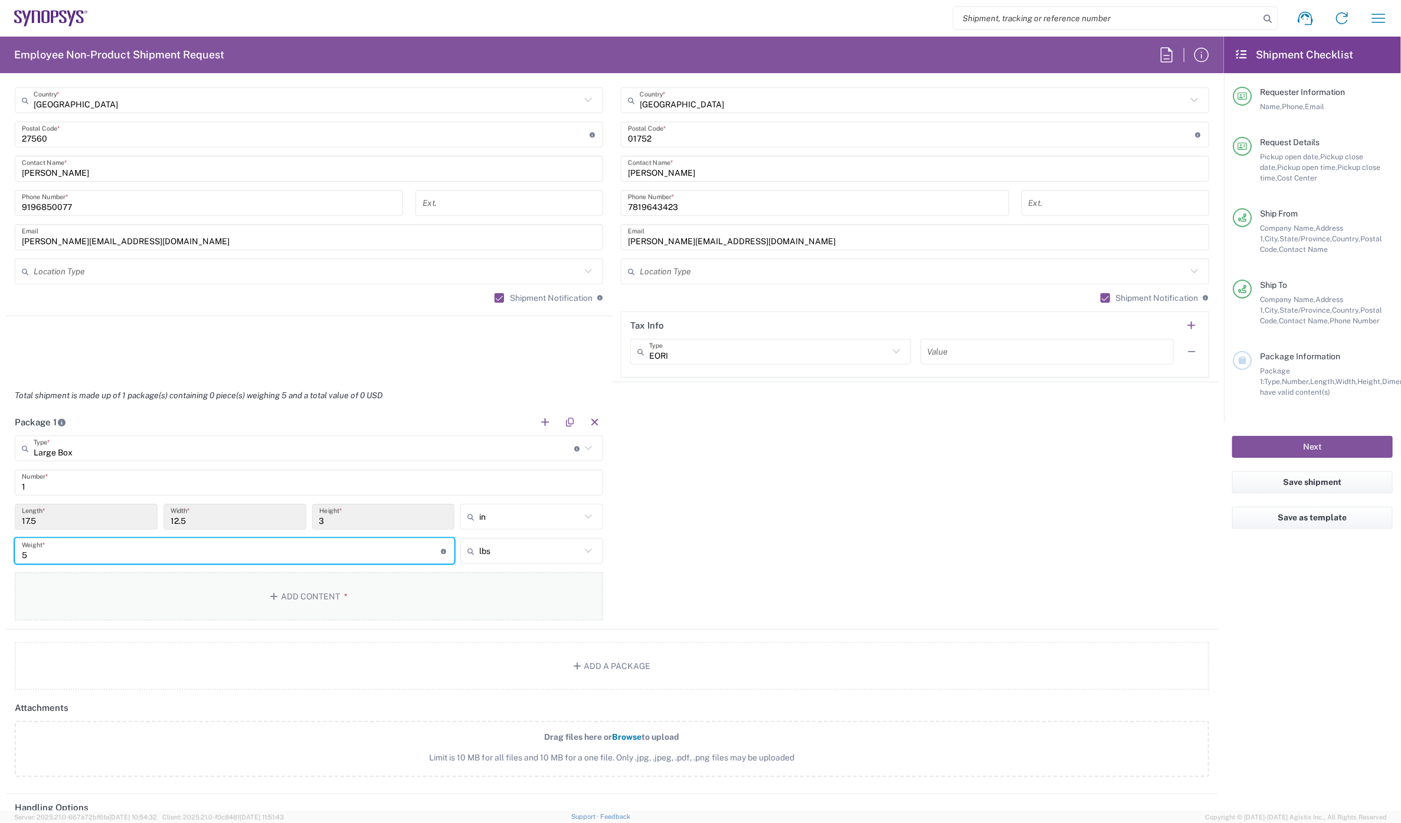
type input "5"
click at [317, 603] on button "Add Content *" at bounding box center [309, 596] width 588 height 48
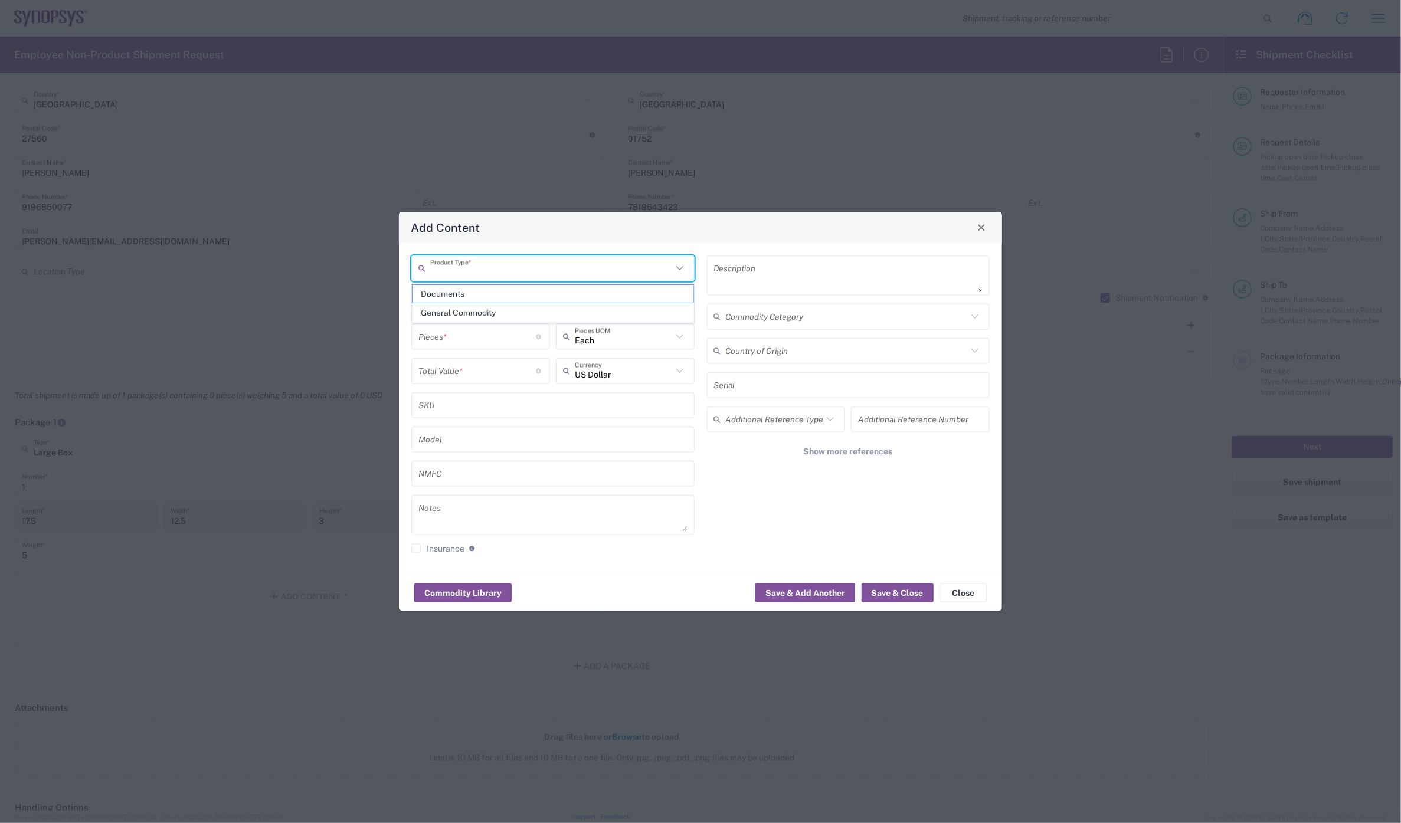
click at [496, 260] on input "text" at bounding box center [551, 268] width 242 height 21
click at [485, 312] on span "General Commodity" at bounding box center [552, 313] width 280 height 18
type input "General Commodity"
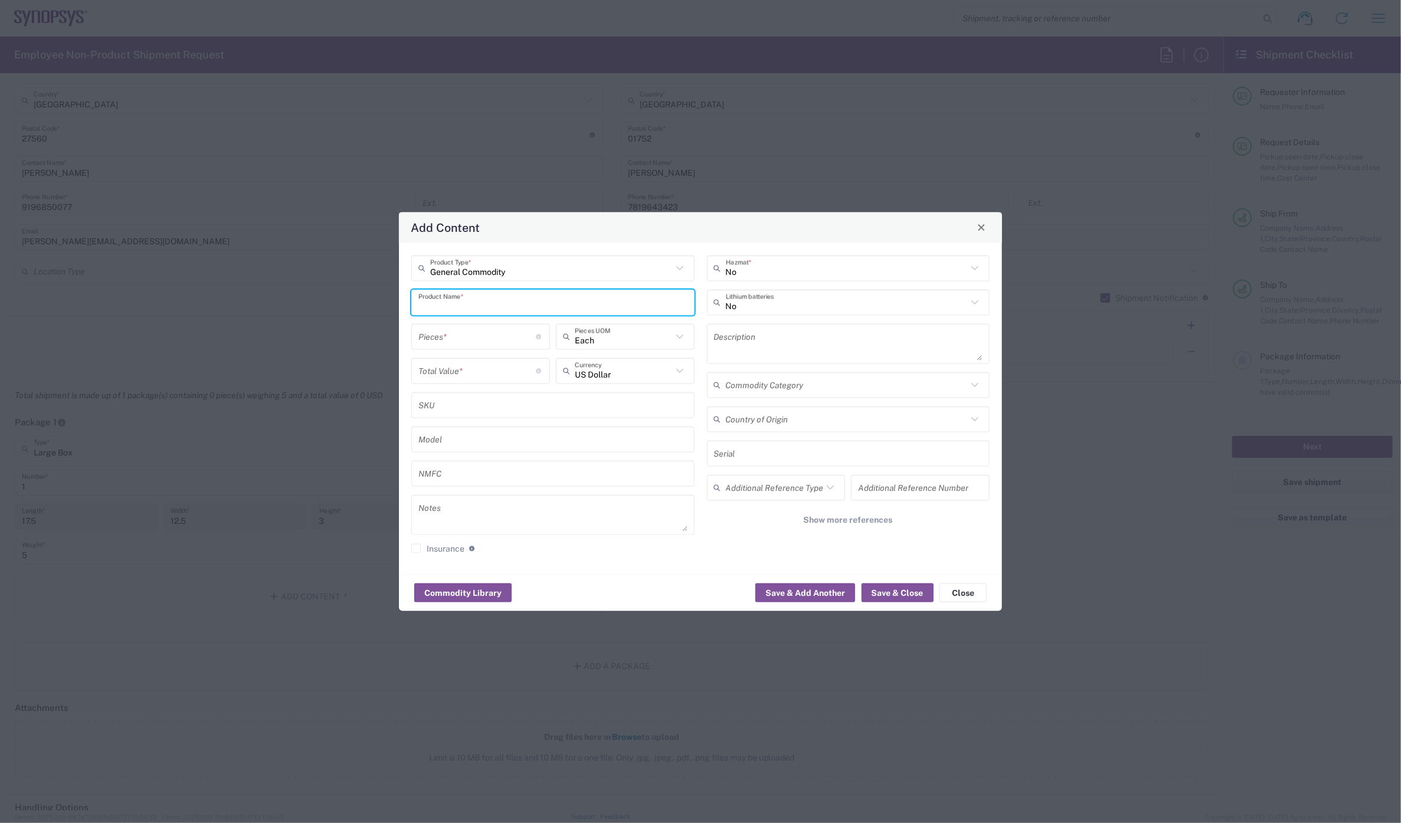
click at [480, 303] on input "text" at bounding box center [552, 302] width 269 height 21
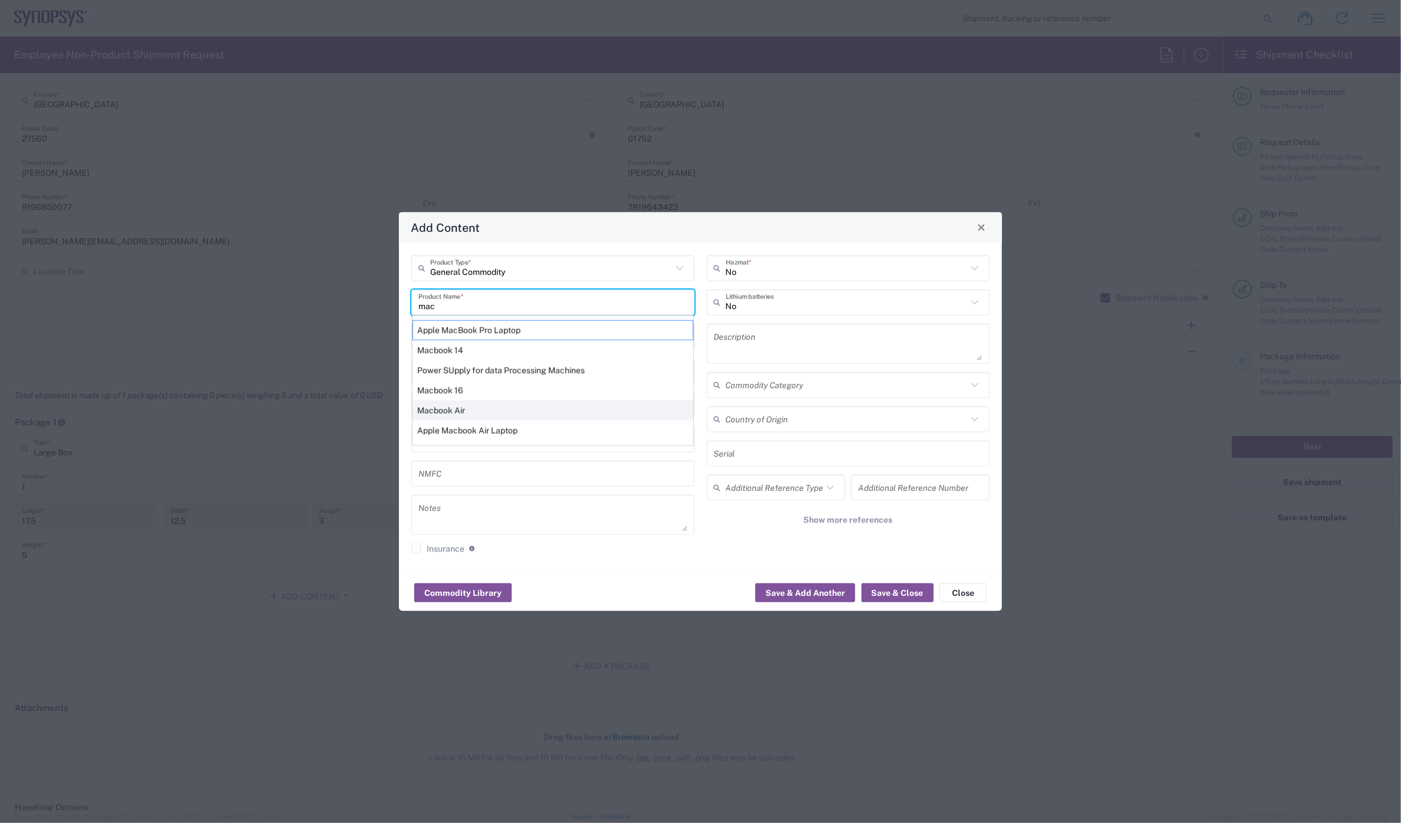
click at [461, 410] on div "Macbook Air" at bounding box center [552, 410] width 281 height 20
type input "Macbook Air"
type textarea "LAPTOP COMPUTER"
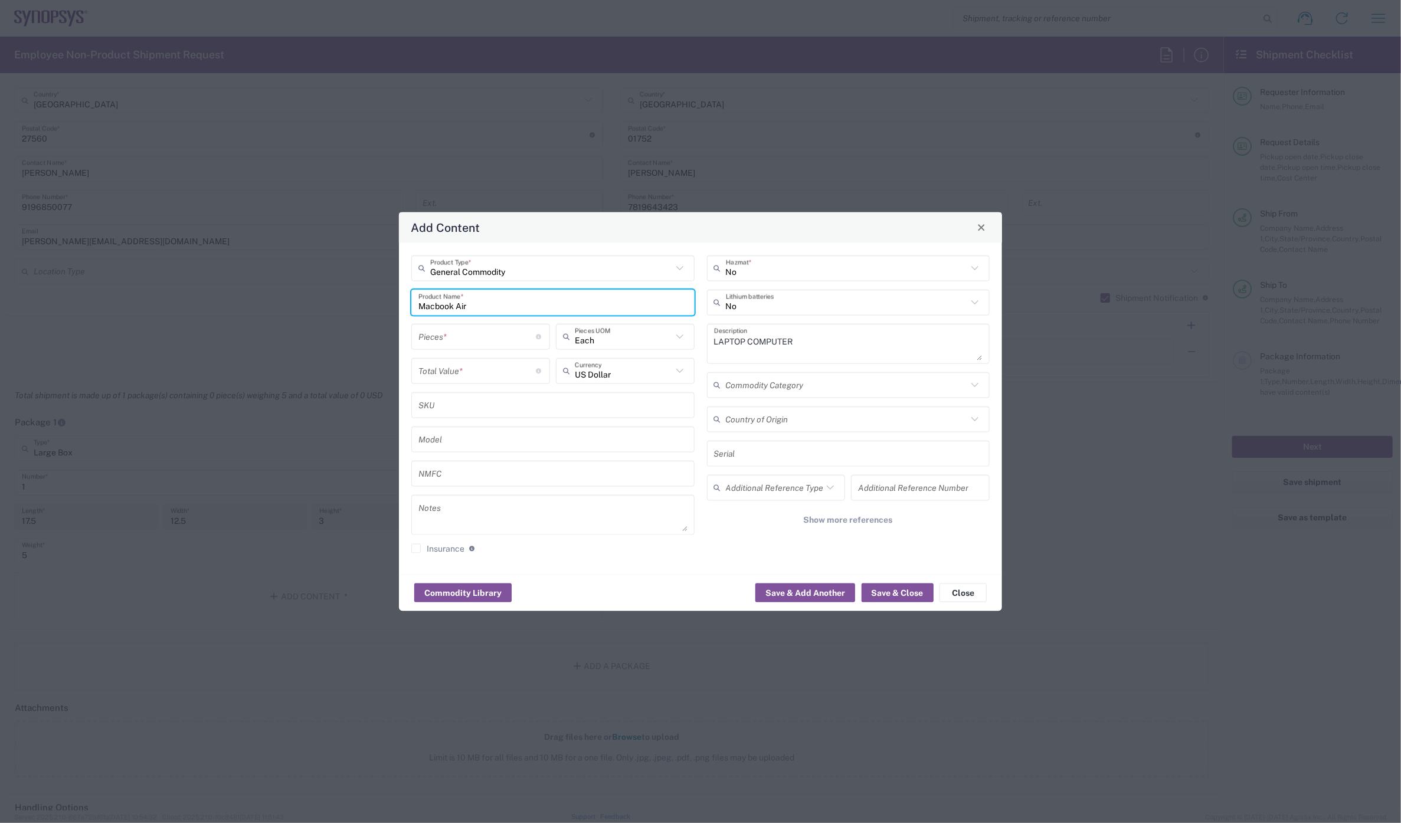
click at [456, 337] on input "number" at bounding box center [477, 336] width 118 height 21
type input "1"
click at [453, 372] on input "number" at bounding box center [477, 370] width 118 height 21
type input "999"
click at [900, 602] on div "Commodity Library Save & Add Another Save & Close Close" at bounding box center [700, 592] width 603 height 37
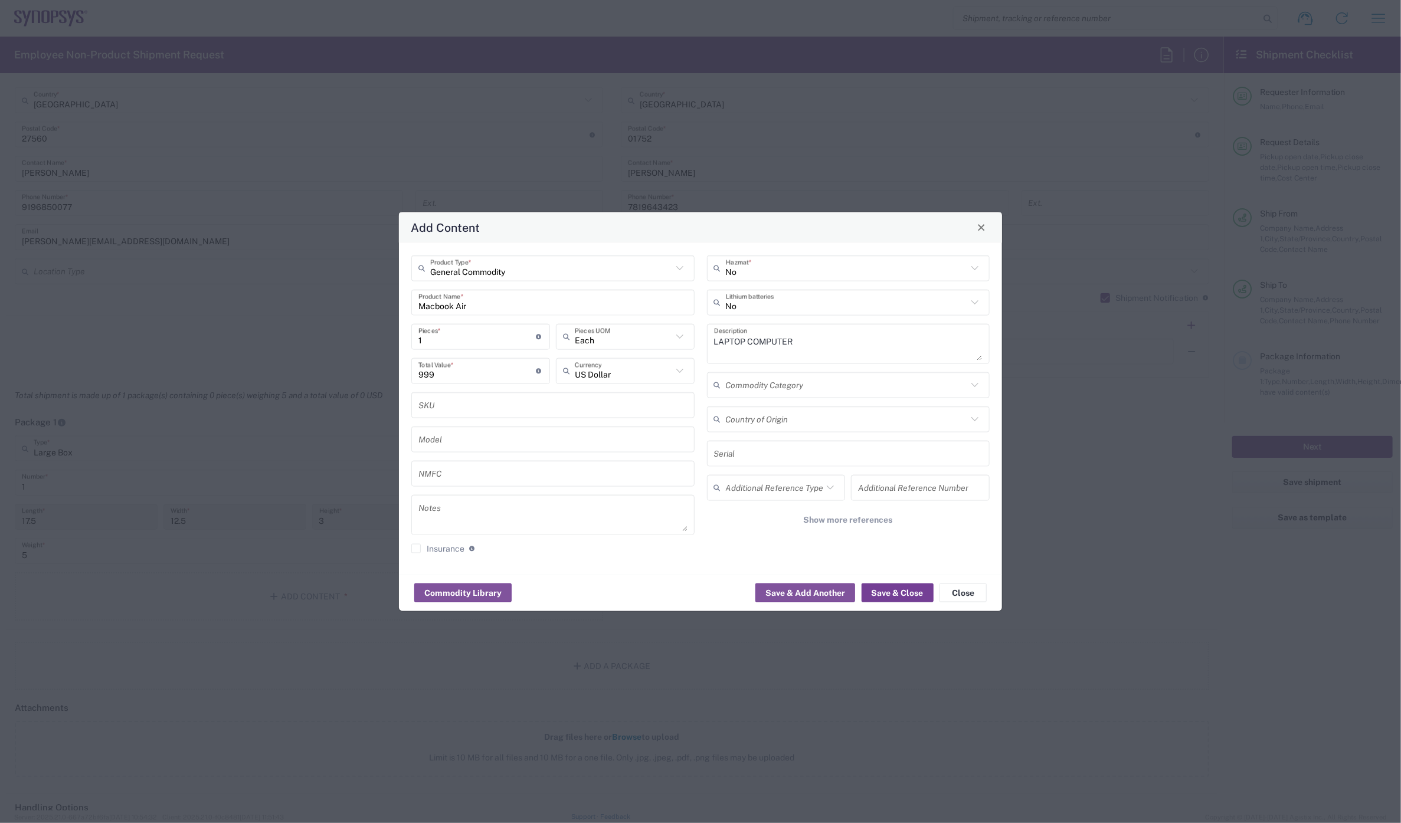
click at [901, 591] on button "Save & Close" at bounding box center [897, 592] width 72 height 19
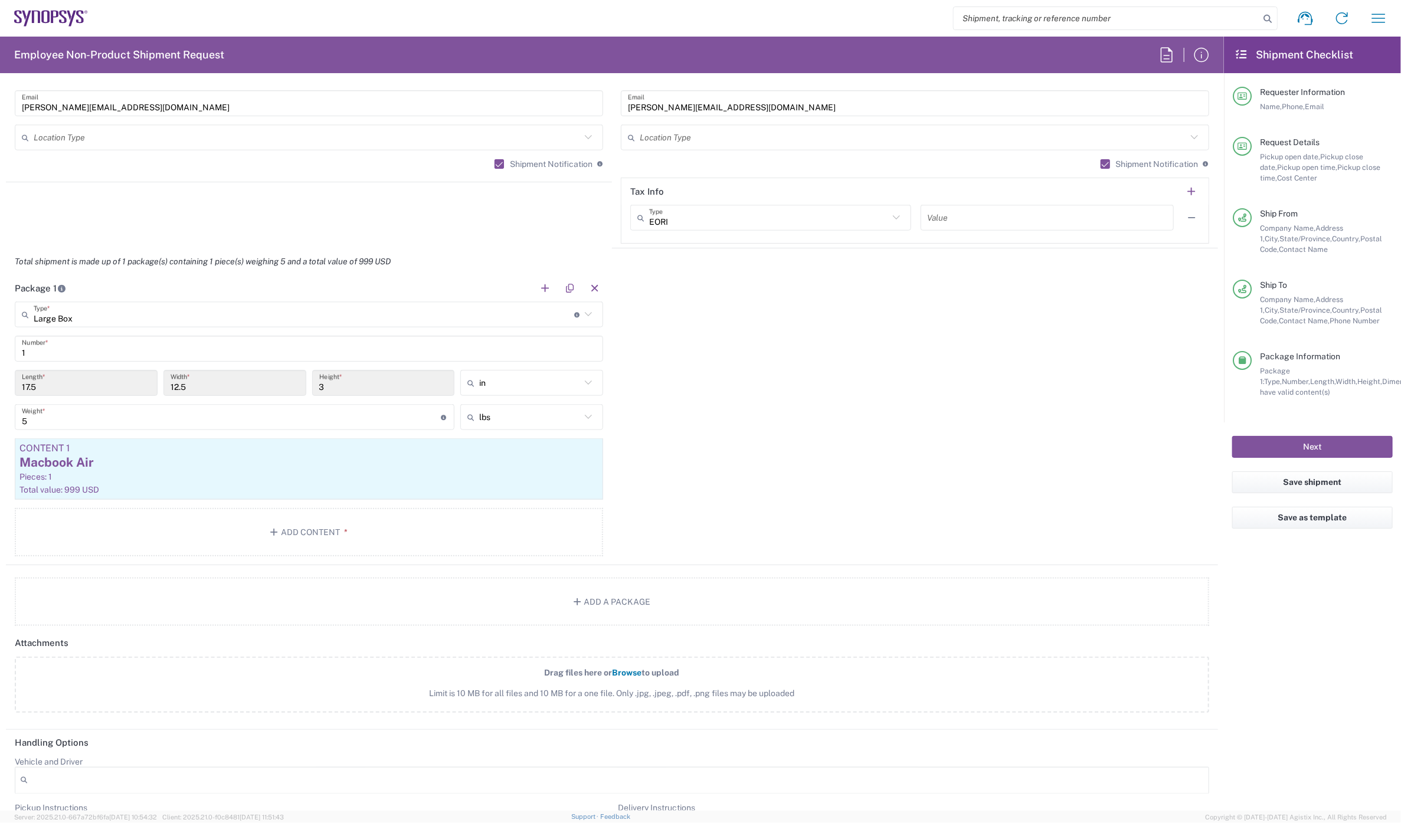
scroll to position [1184, 0]
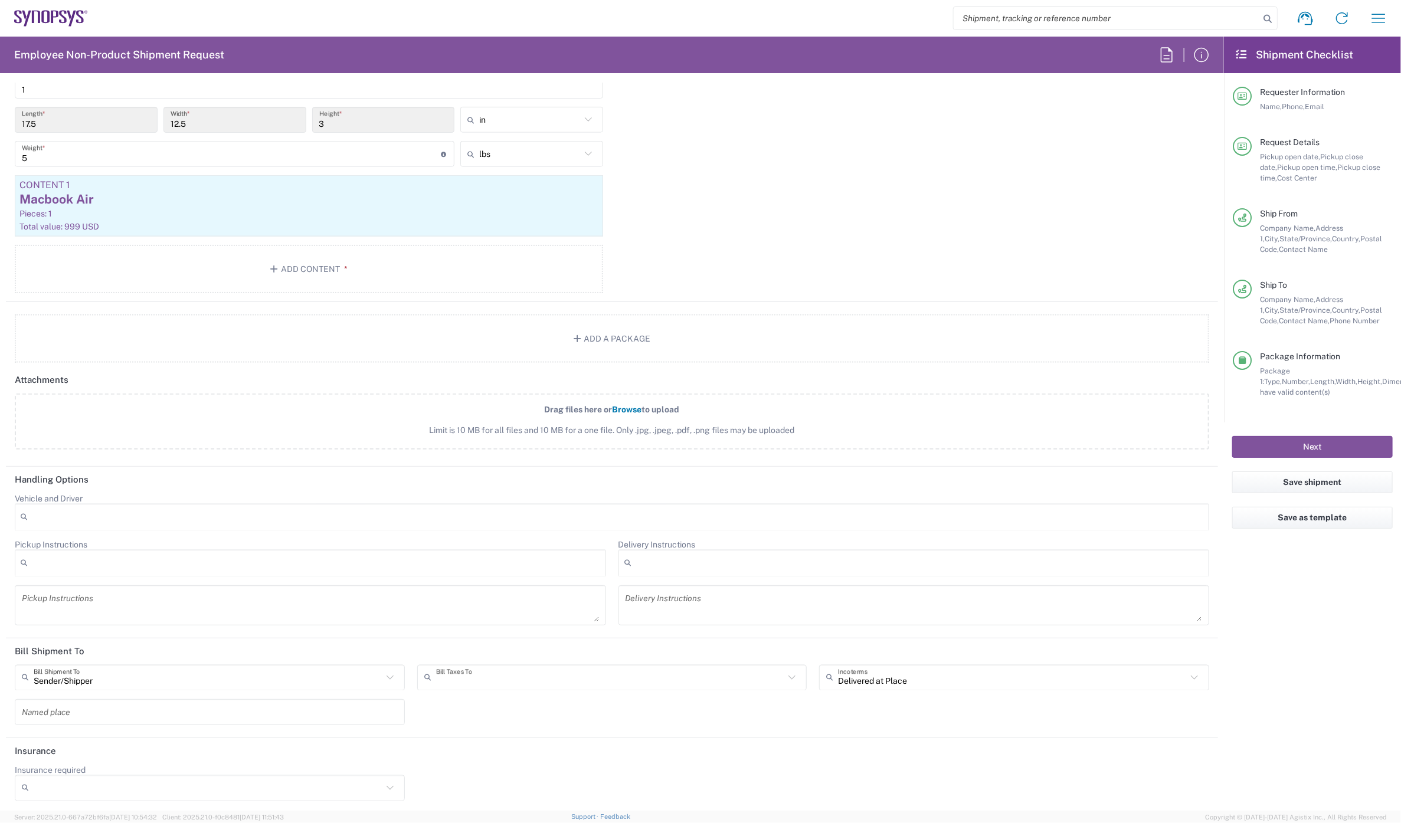
click at [503, 667] on input "text" at bounding box center [610, 677] width 349 height 21
click at [504, 713] on span "Sender/Shipper" at bounding box center [607, 719] width 384 height 18
type input "Sender/Shipper"
click at [1320, 441] on button "Next" at bounding box center [1312, 447] width 160 height 22
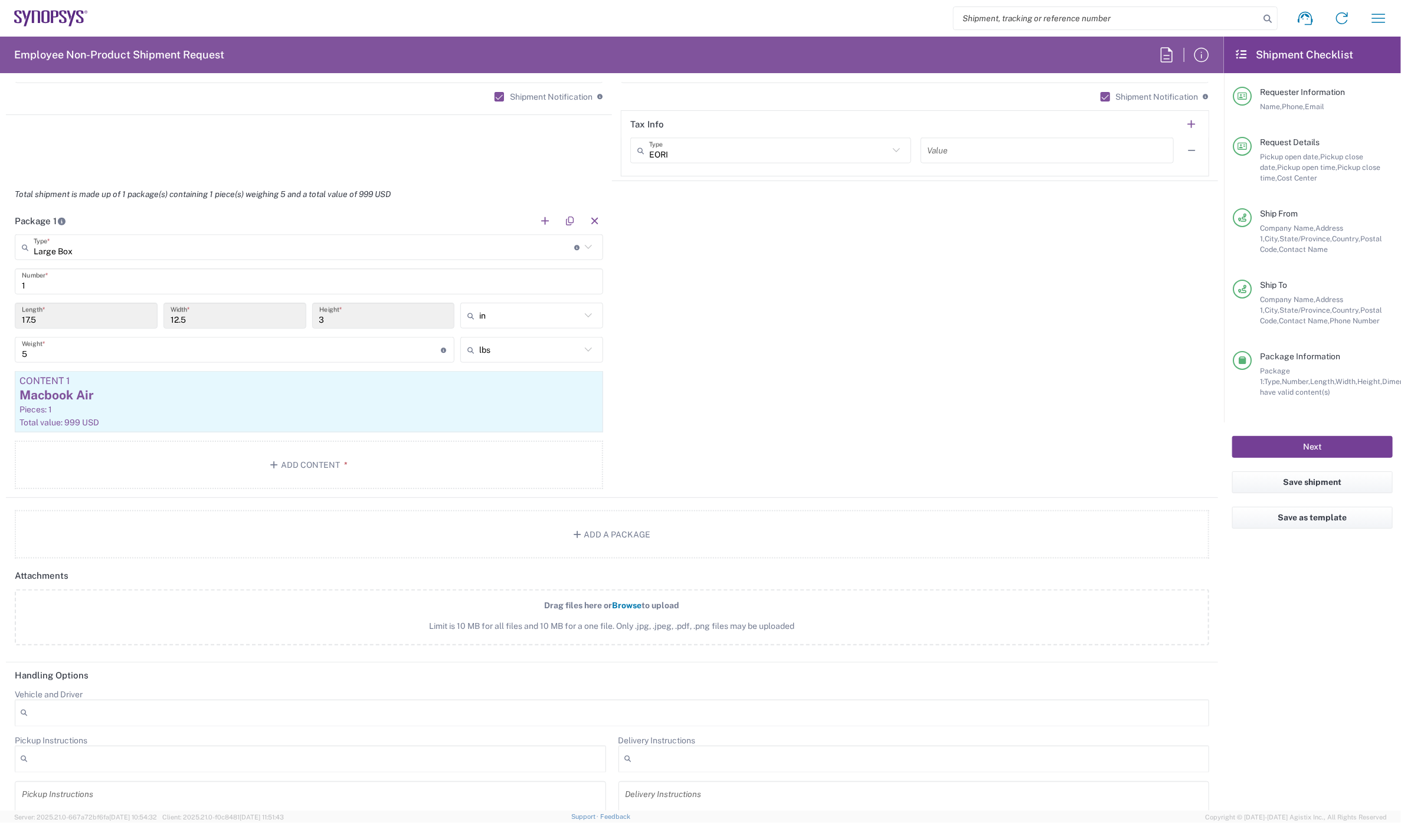
scroll to position [856, 0]
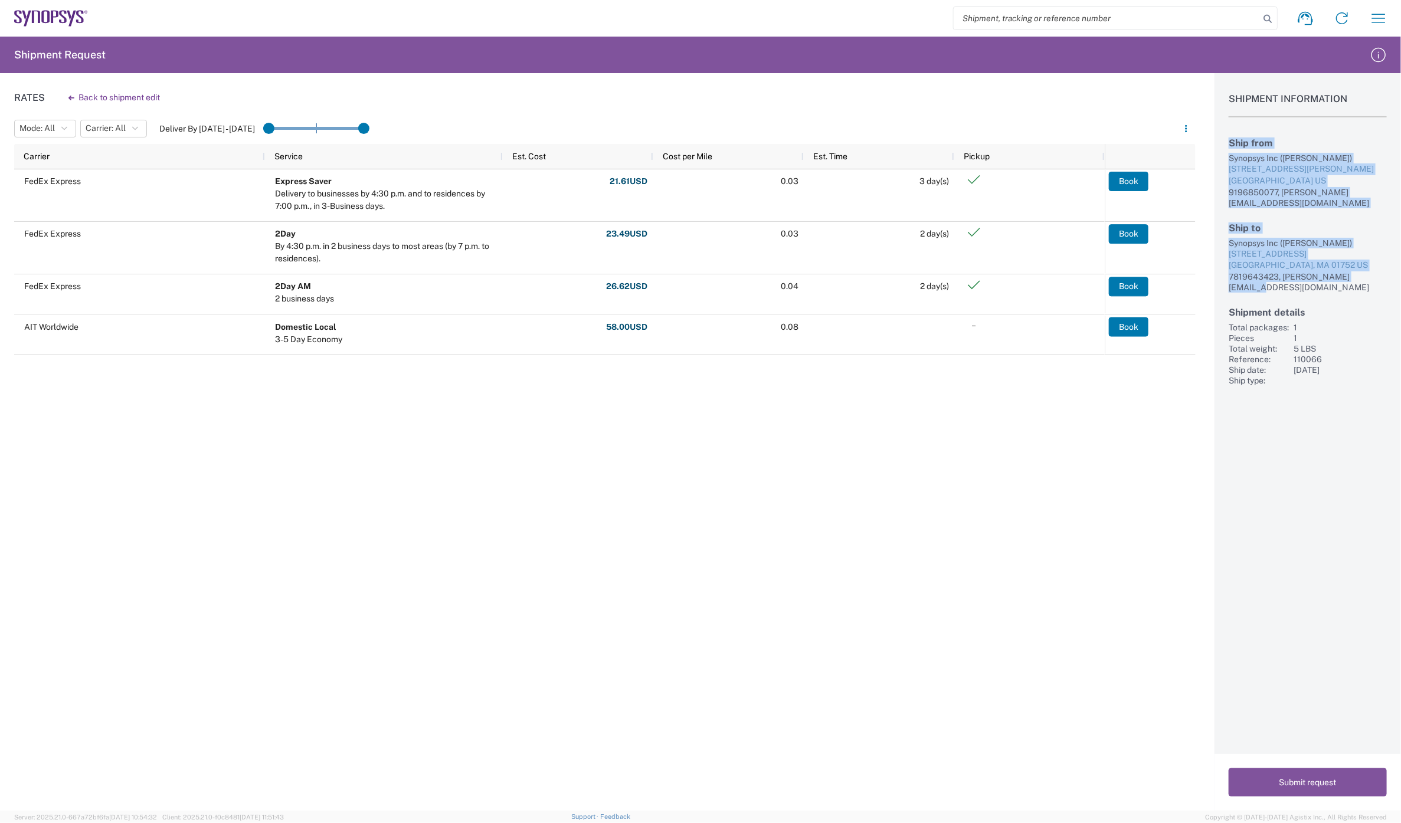
drag, startPoint x: 1228, startPoint y: 139, endPoint x: 1395, endPoint y: 266, distance: 210.2
click at [1395, 266] on div "Shipment Information Ship from Synopsys Inc (JoAnna Marchese) 710 Slater Rd Sui…" at bounding box center [1307, 229] width 186 height 313
copy div "Ship from Synopsys Inc (JoAnna Marchese) 710 Slater Rd Suite 300 Morrisville, N…"
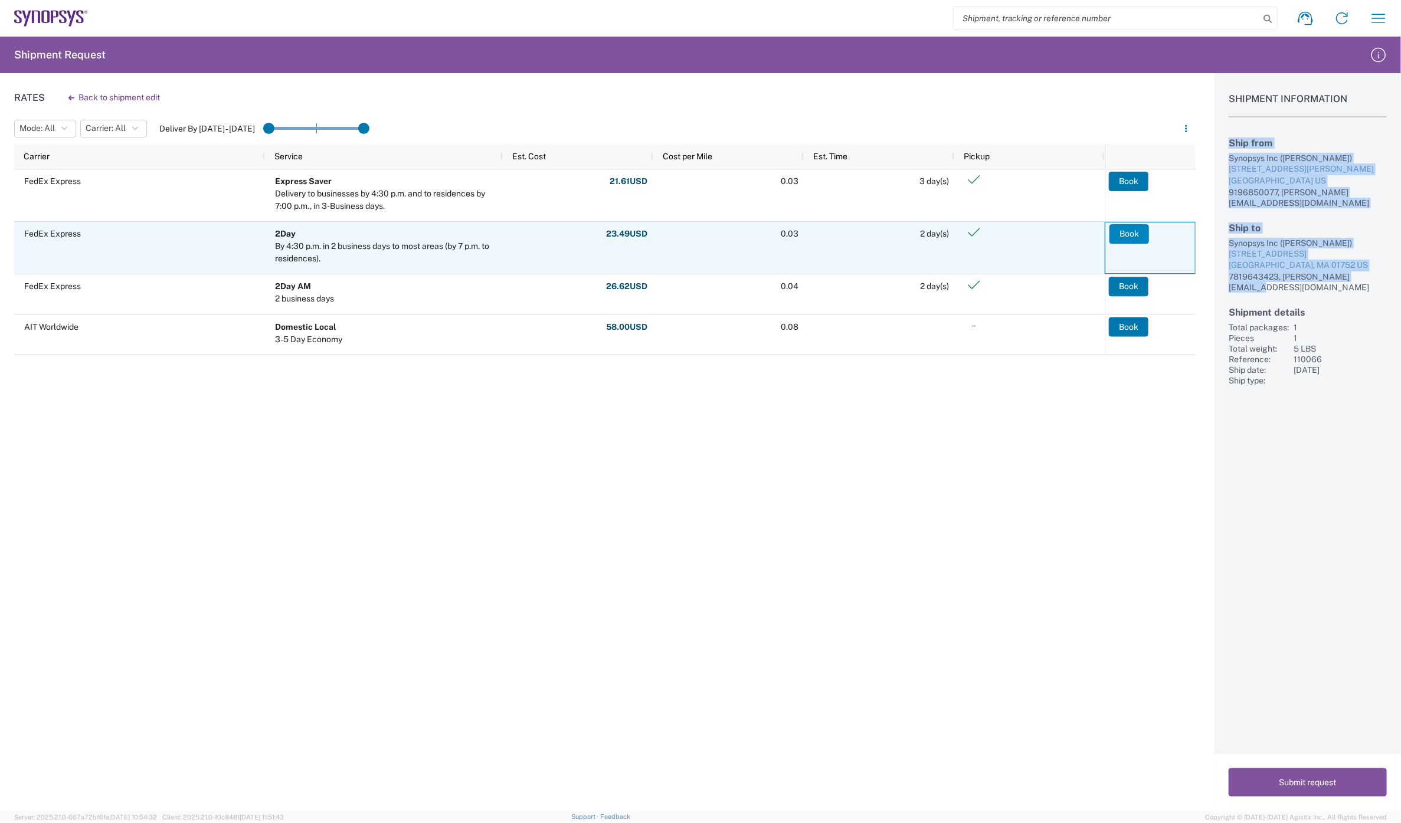
click at [1131, 229] on button "Book" at bounding box center [1129, 234] width 40 height 19
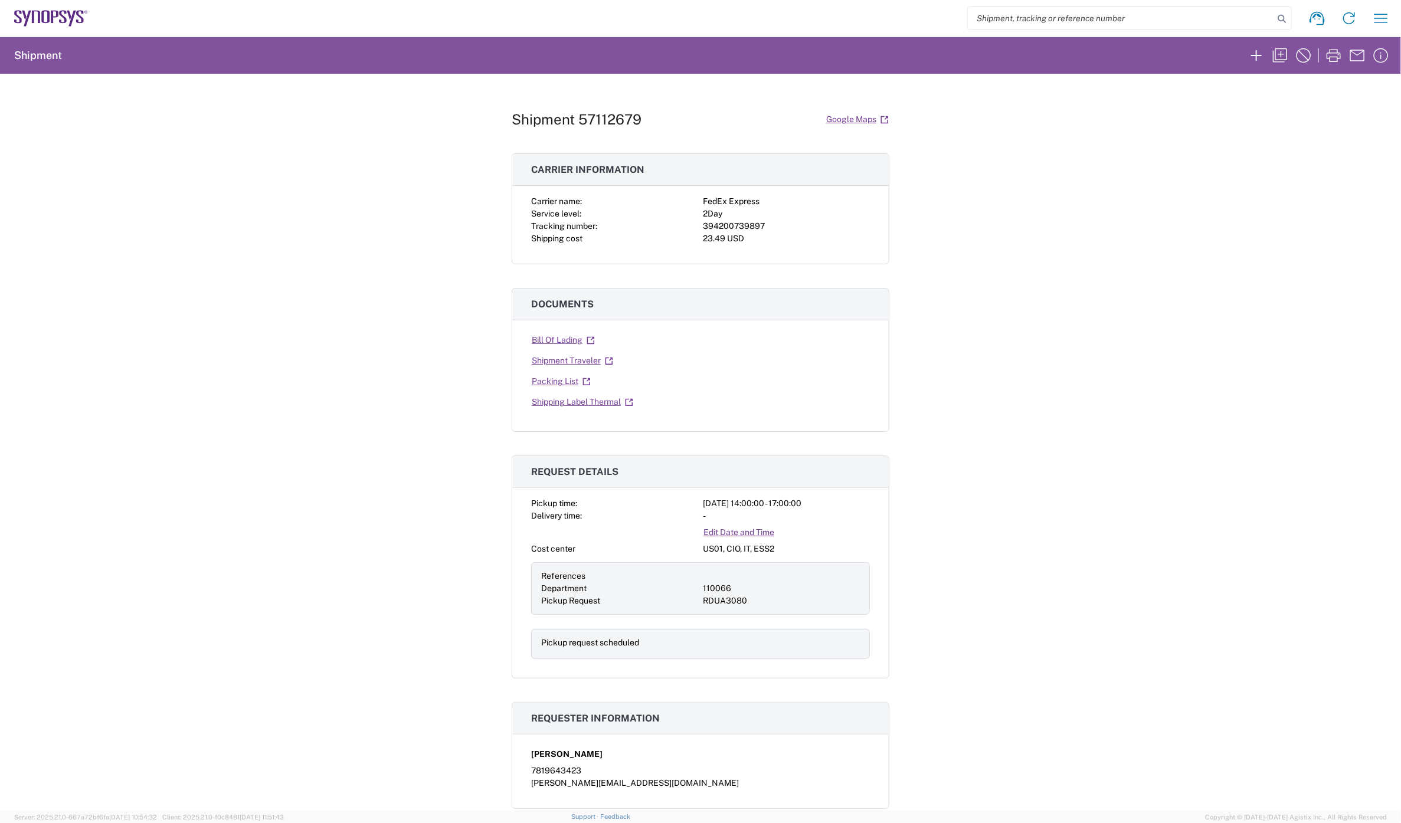
click at [741, 223] on div "394200739897" at bounding box center [786, 226] width 167 height 12
copy div "394200739897"
